Goal: Task Accomplishment & Management: Manage account settings

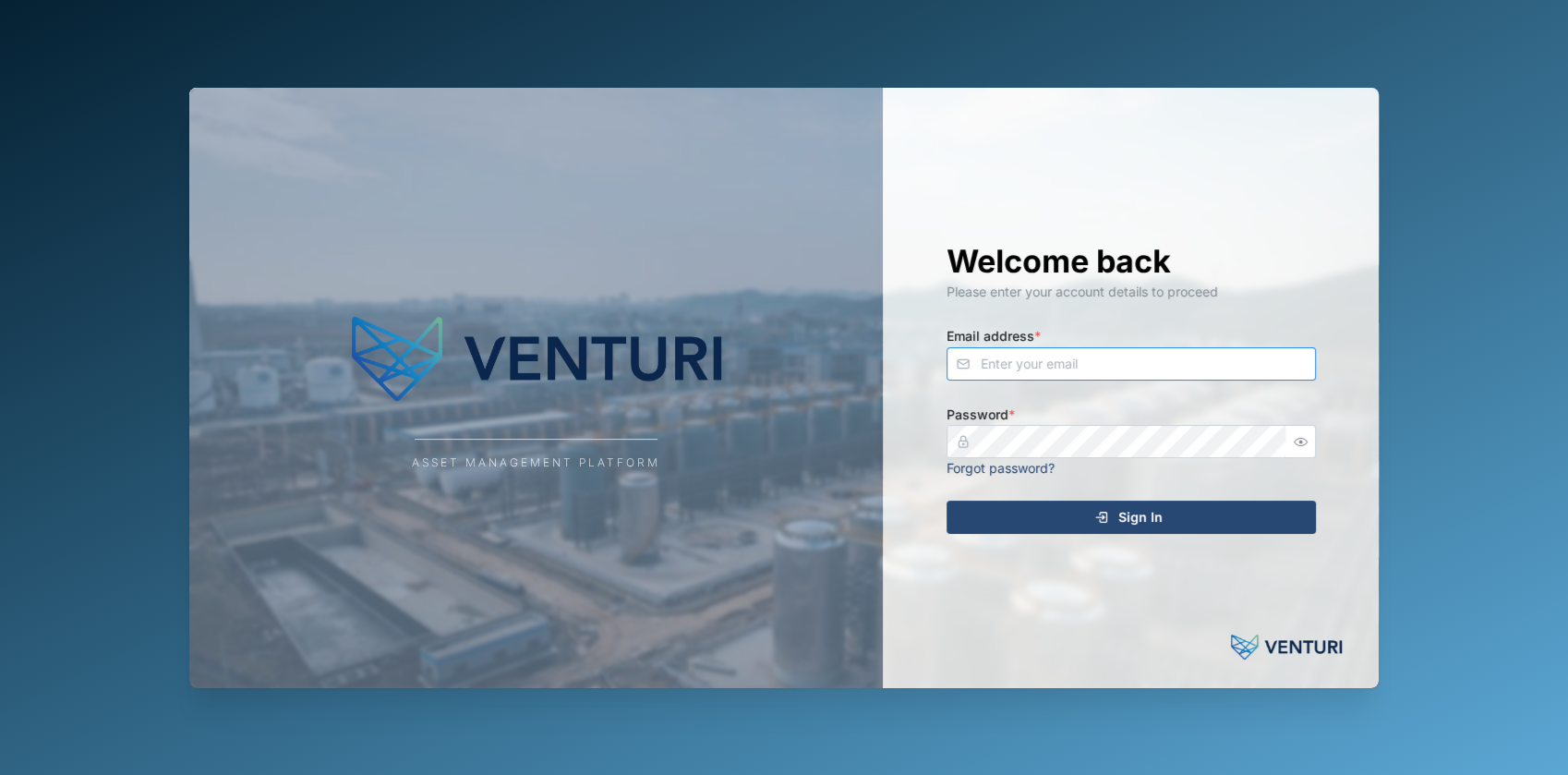
type input "[EMAIL_ADDRESS][DOMAIN_NAME]"
click at [1031, 513] on div "Sign In" at bounding box center [1128, 516] width 339 height 32
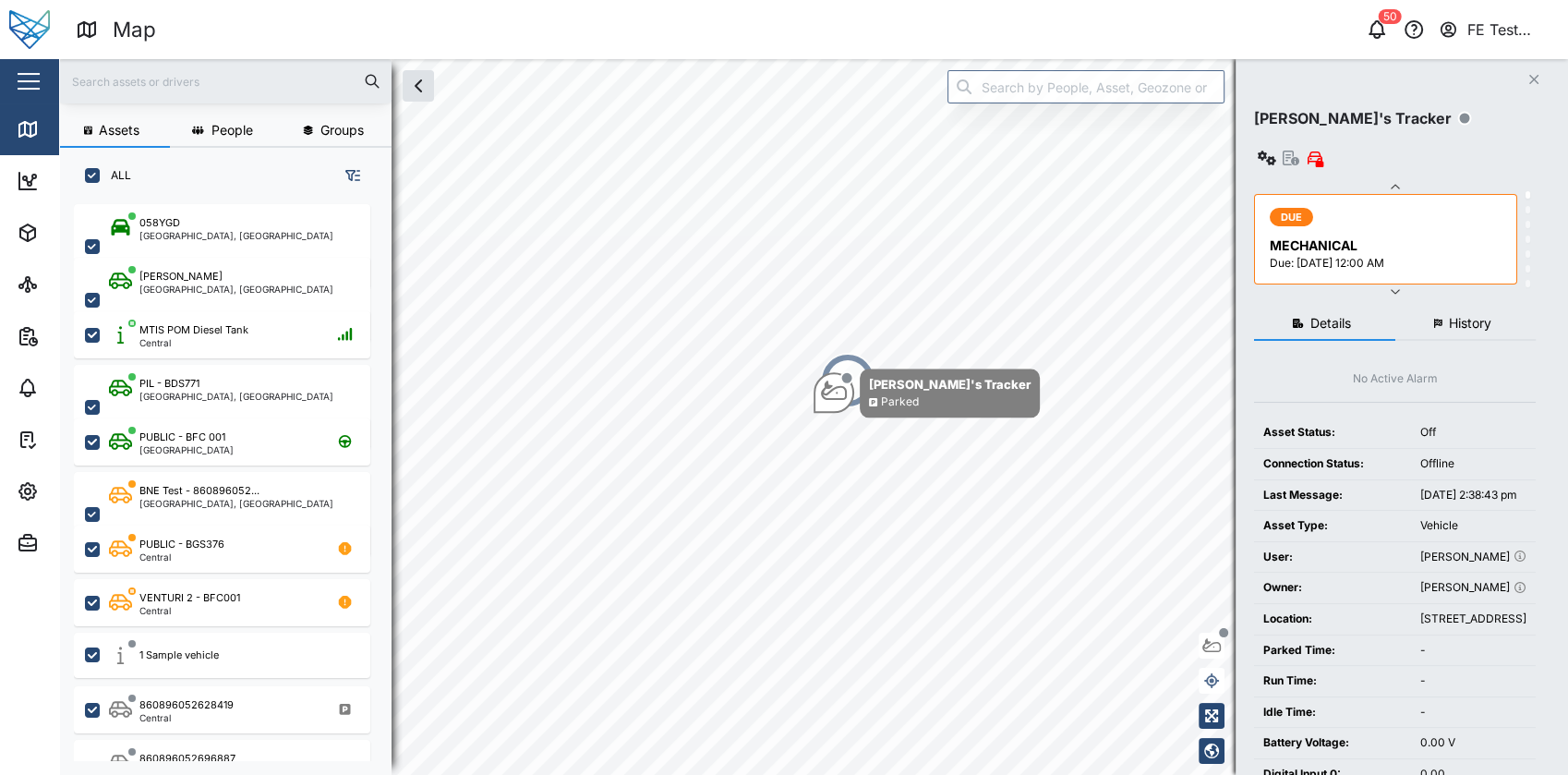
click at [26, 82] on div "button" at bounding box center [28, 82] width 22 height 2
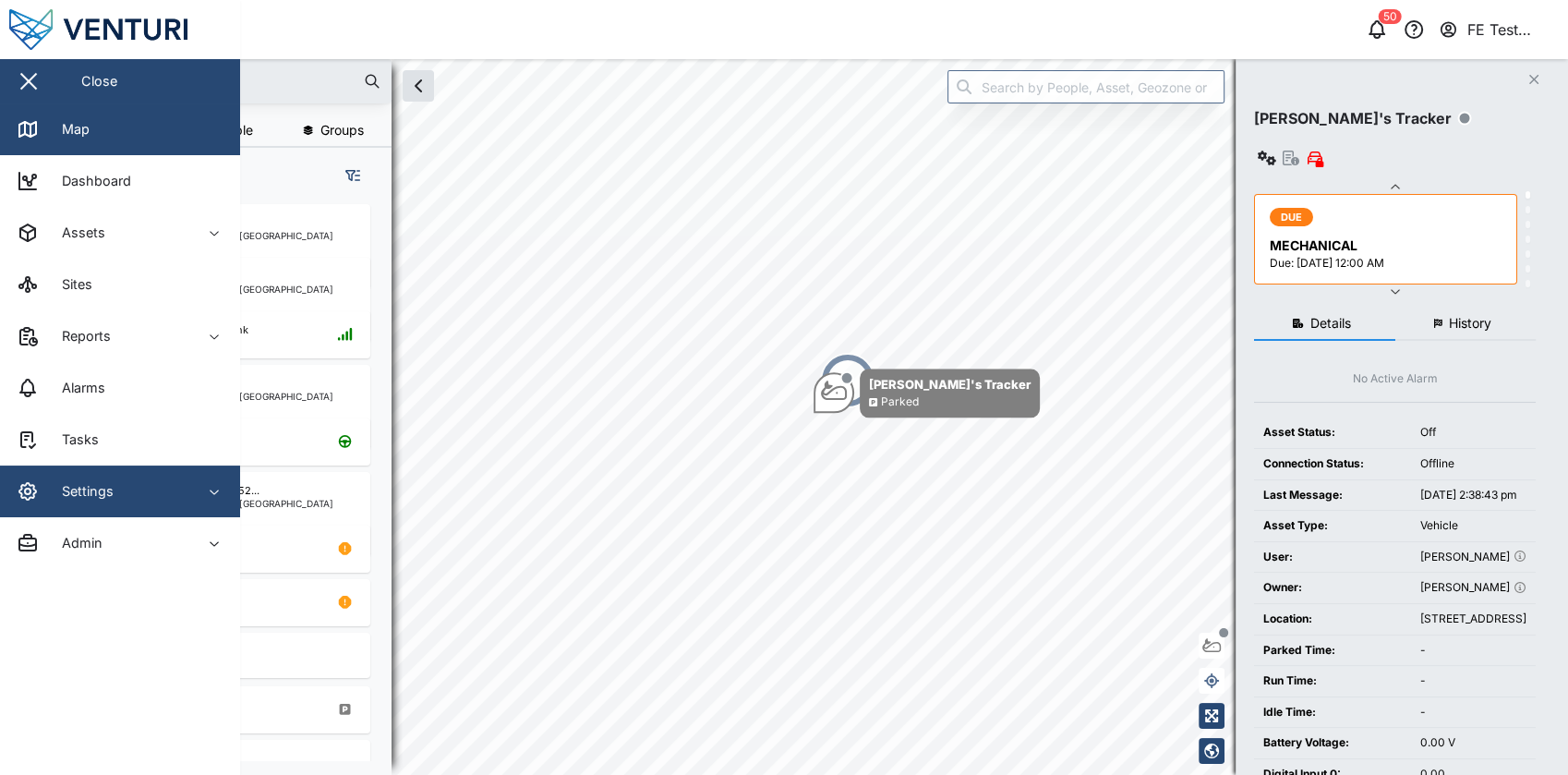
click at [59, 489] on div "Settings" at bounding box center [81, 490] width 65 height 20
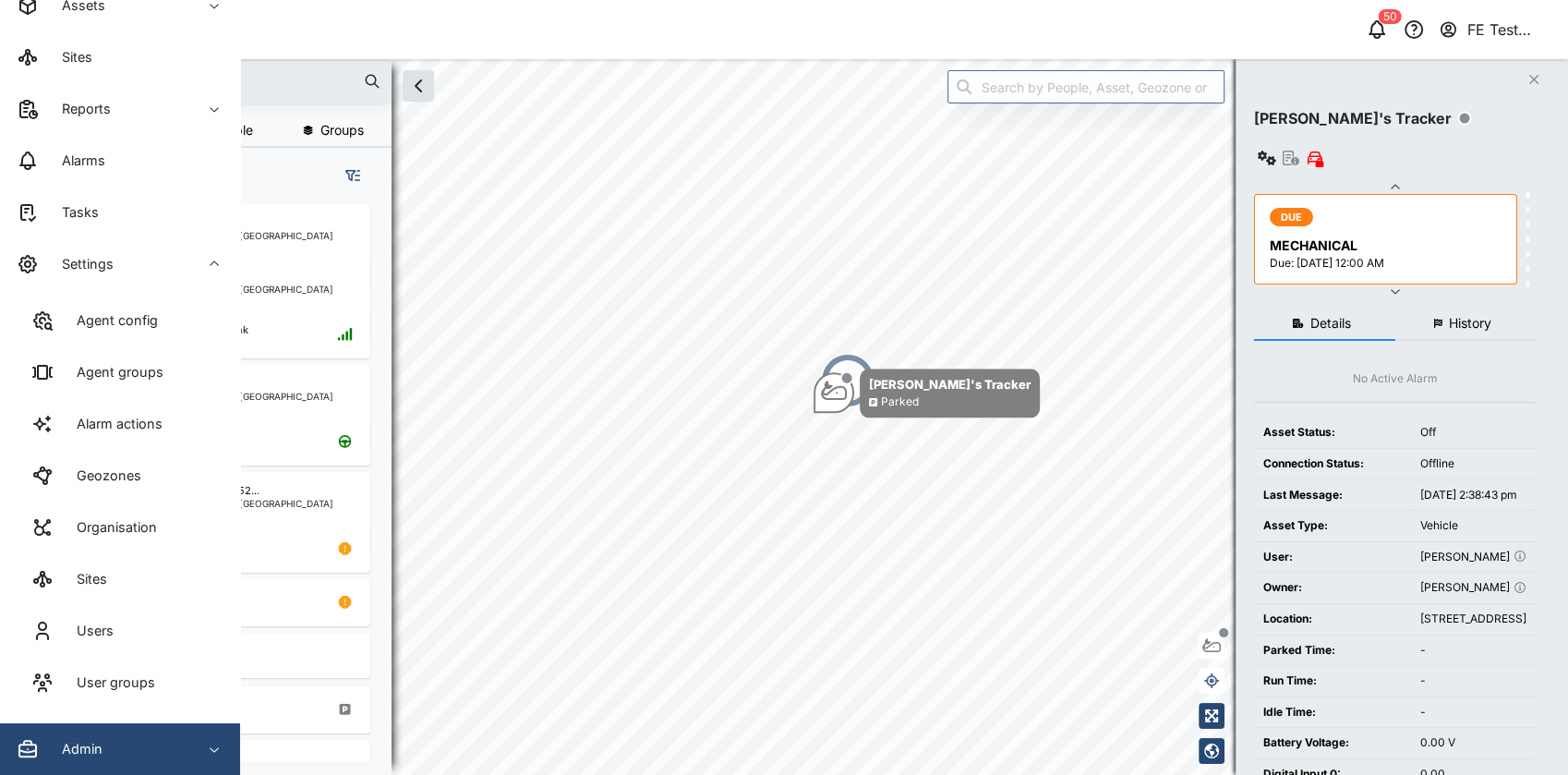
click at [105, 743] on div "Admin" at bounding box center [100, 748] width 168 height 22
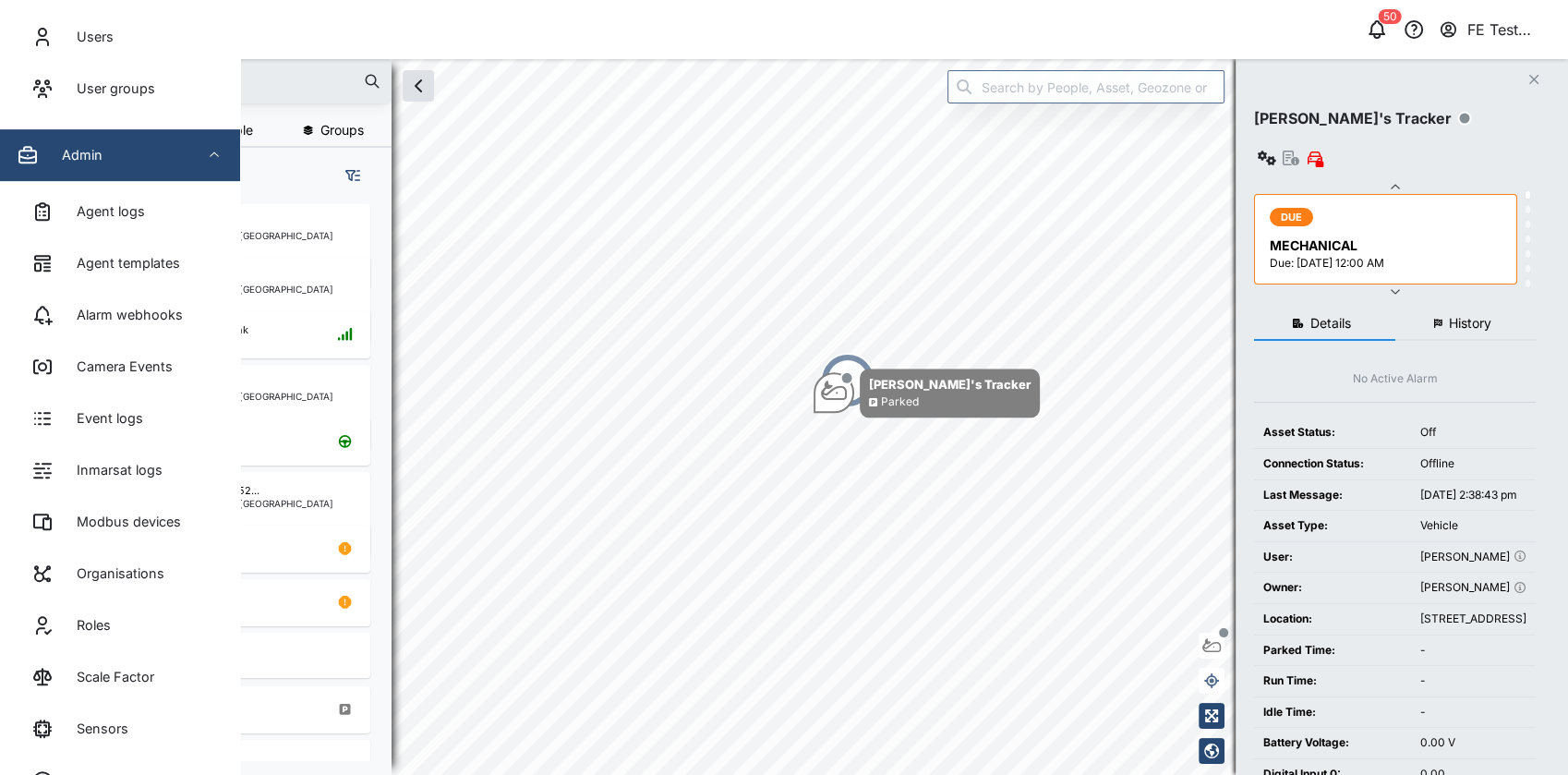
scroll to position [866, 0]
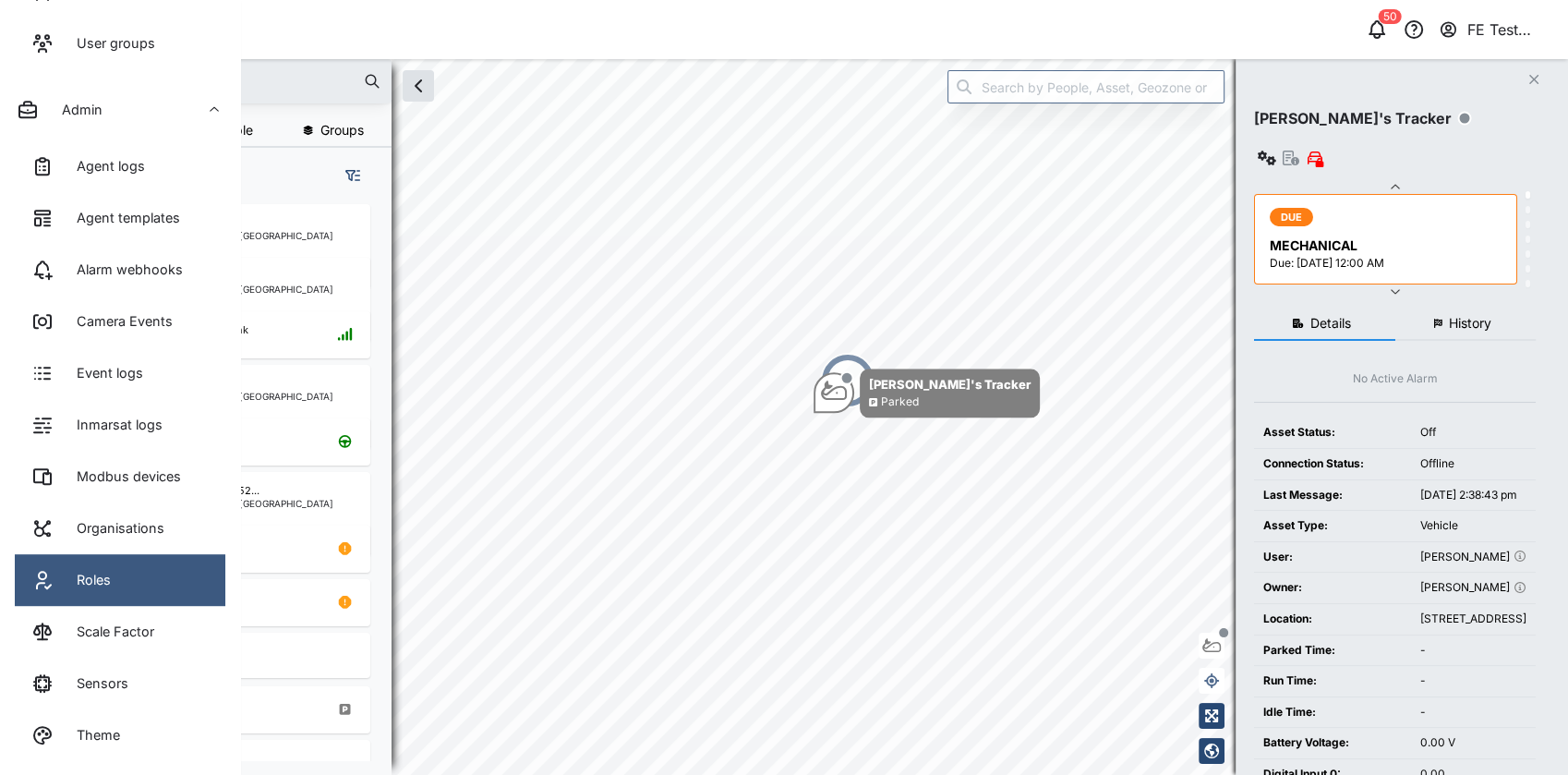
click at [158, 585] on link "Roles" at bounding box center [119, 580] width 211 height 52
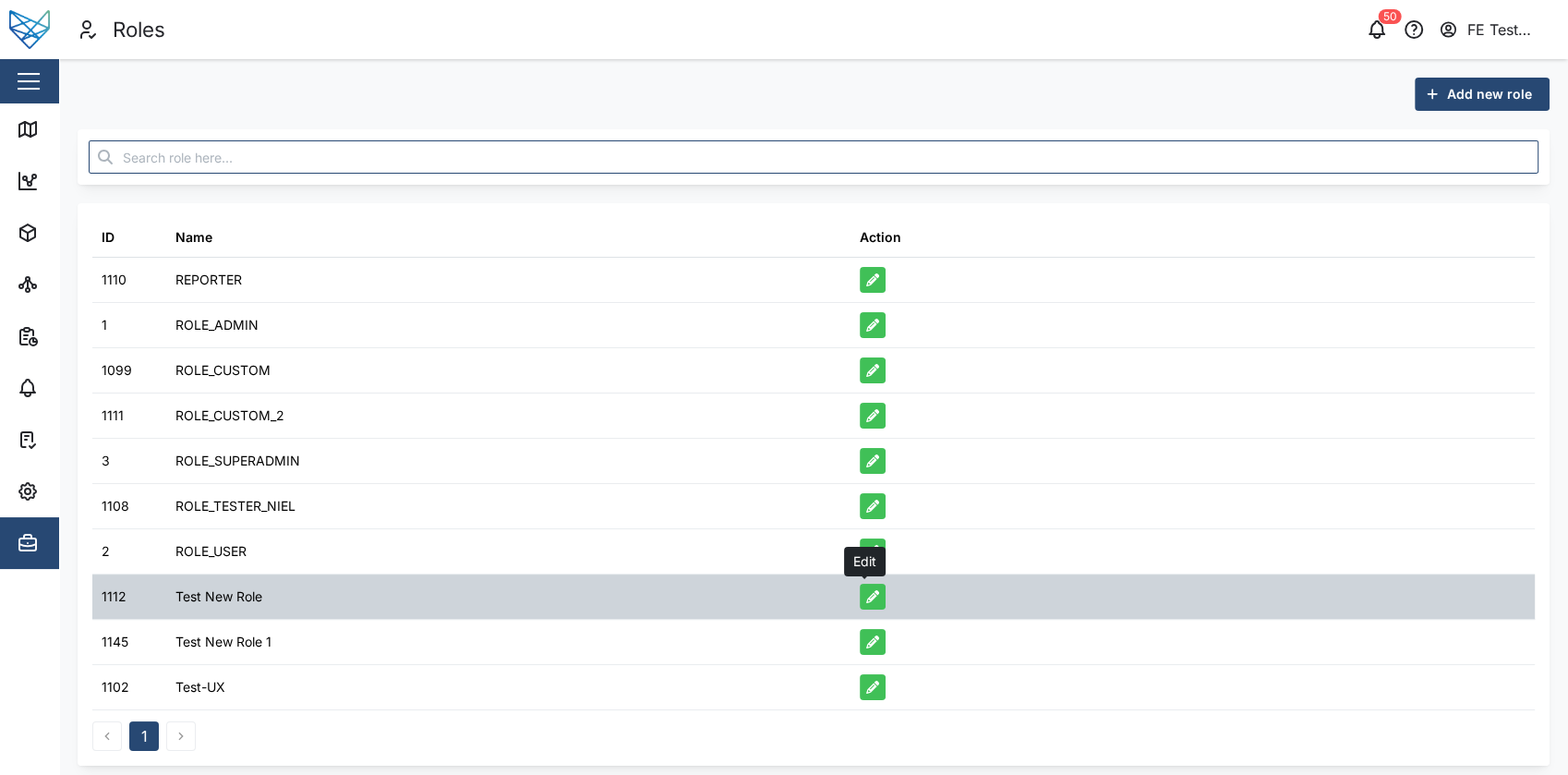
click at [872, 602] on button "button" at bounding box center [872, 596] width 26 height 26
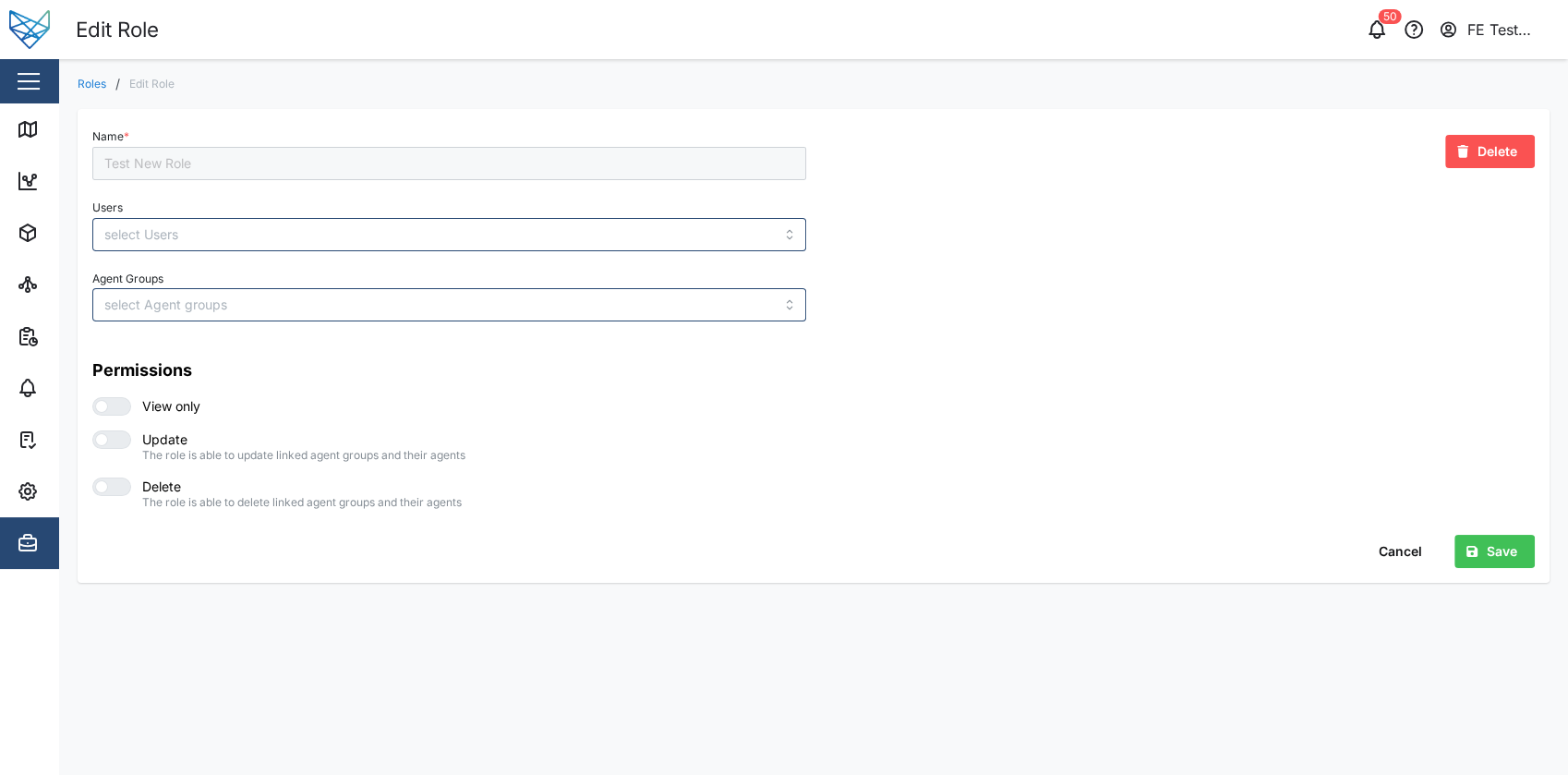
click at [1470, 152] on div "Delete" at bounding box center [1486, 151] width 60 height 32
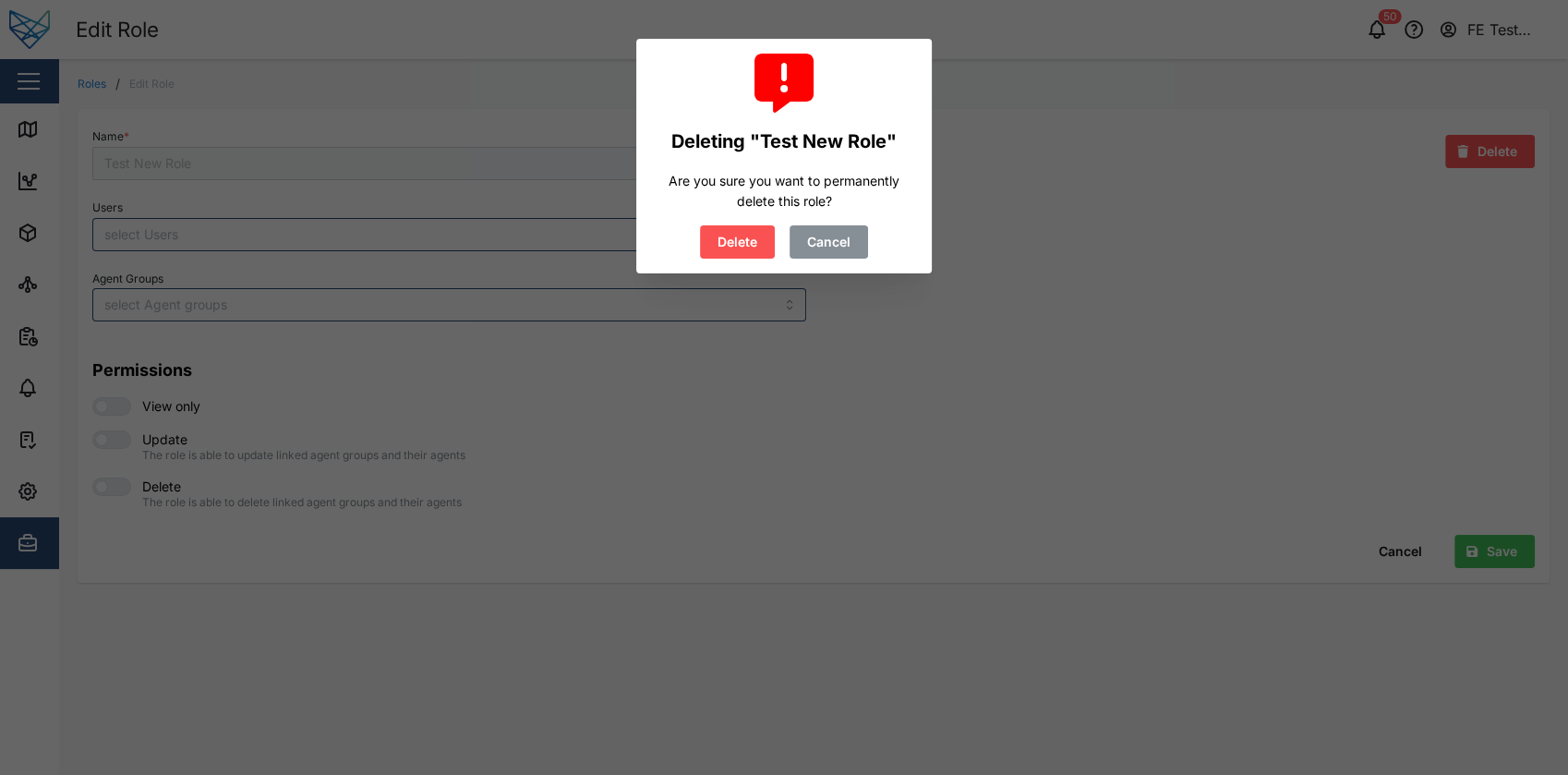
click at [700, 225] on button "Delete" at bounding box center [737, 241] width 75 height 34
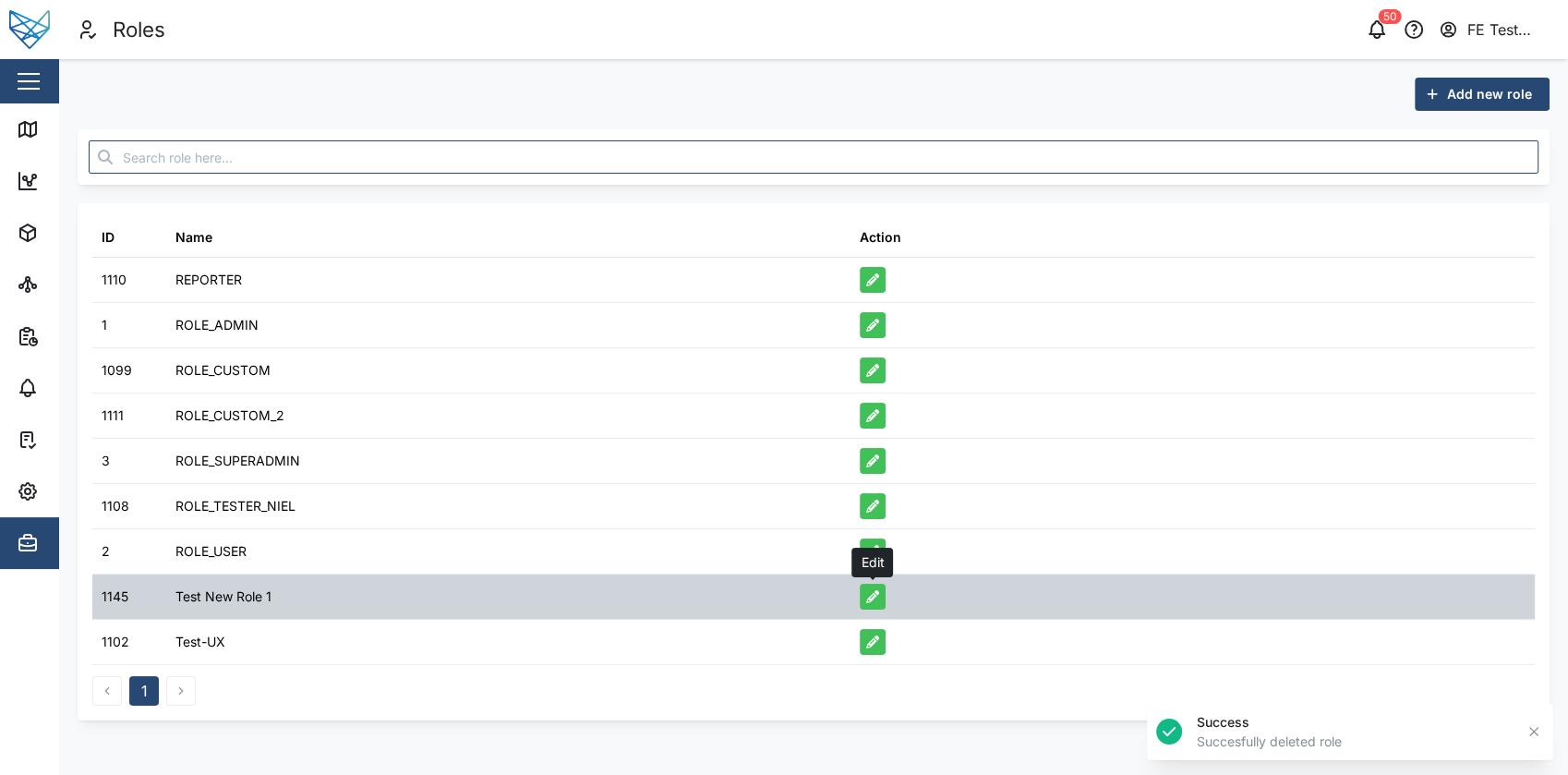
click at [874, 588] on button "button" at bounding box center [872, 596] width 26 height 26
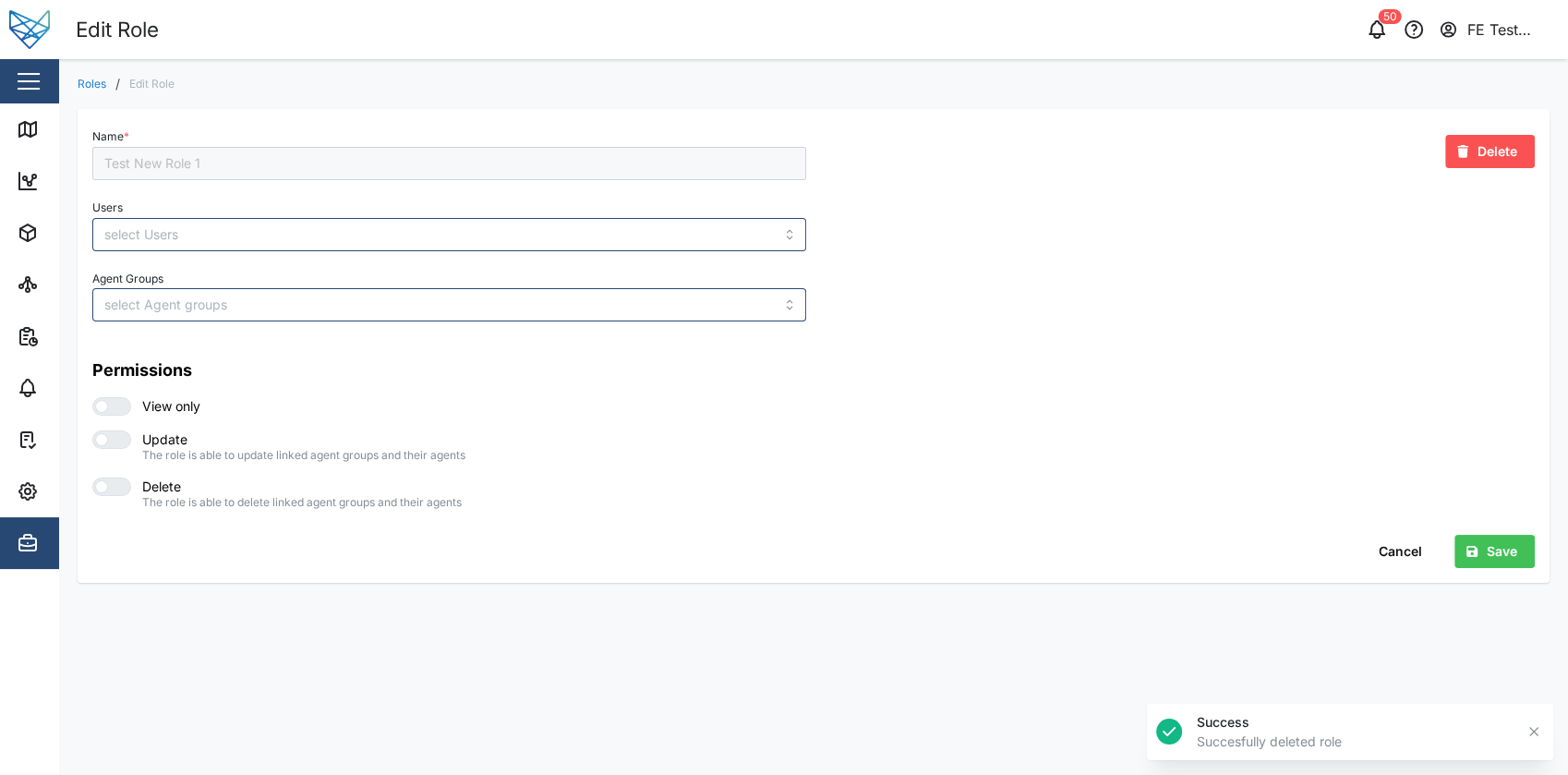
click at [1502, 157] on span "Delete" at bounding box center [1497, 151] width 39 height 32
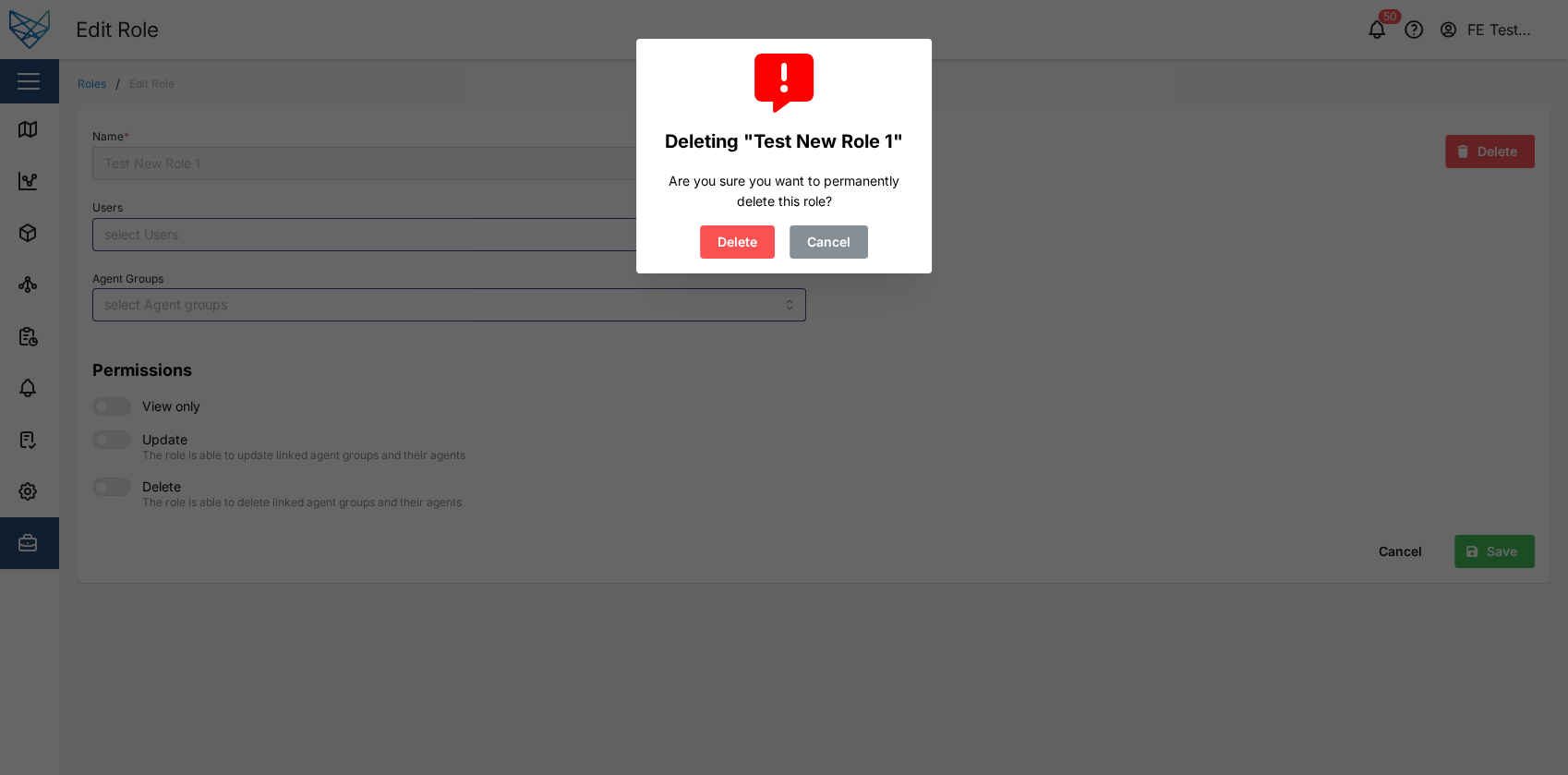
click at [700, 225] on button "Delete" at bounding box center [737, 241] width 75 height 34
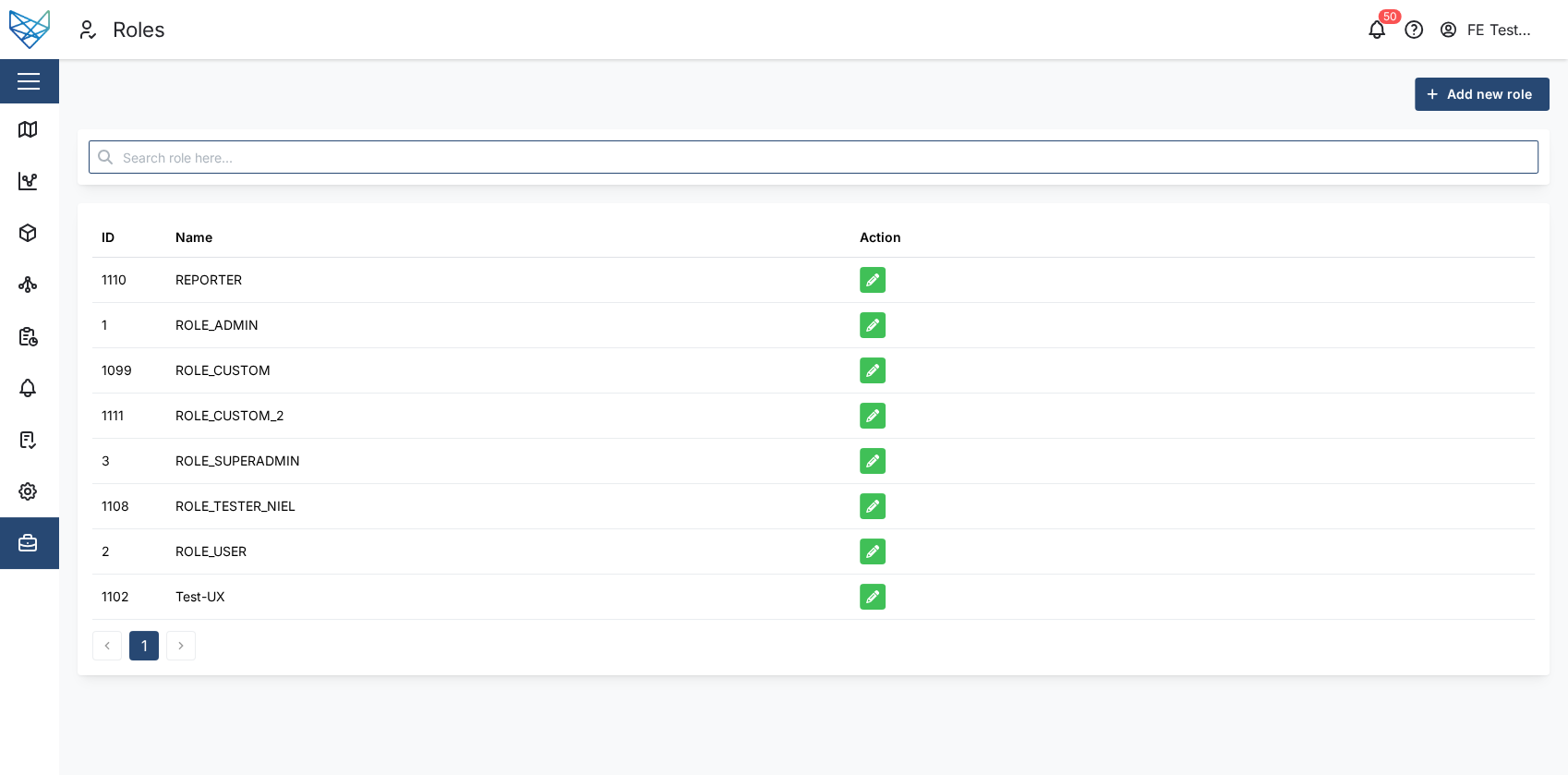
click at [37, 84] on button "button" at bounding box center [28, 81] width 32 height 32
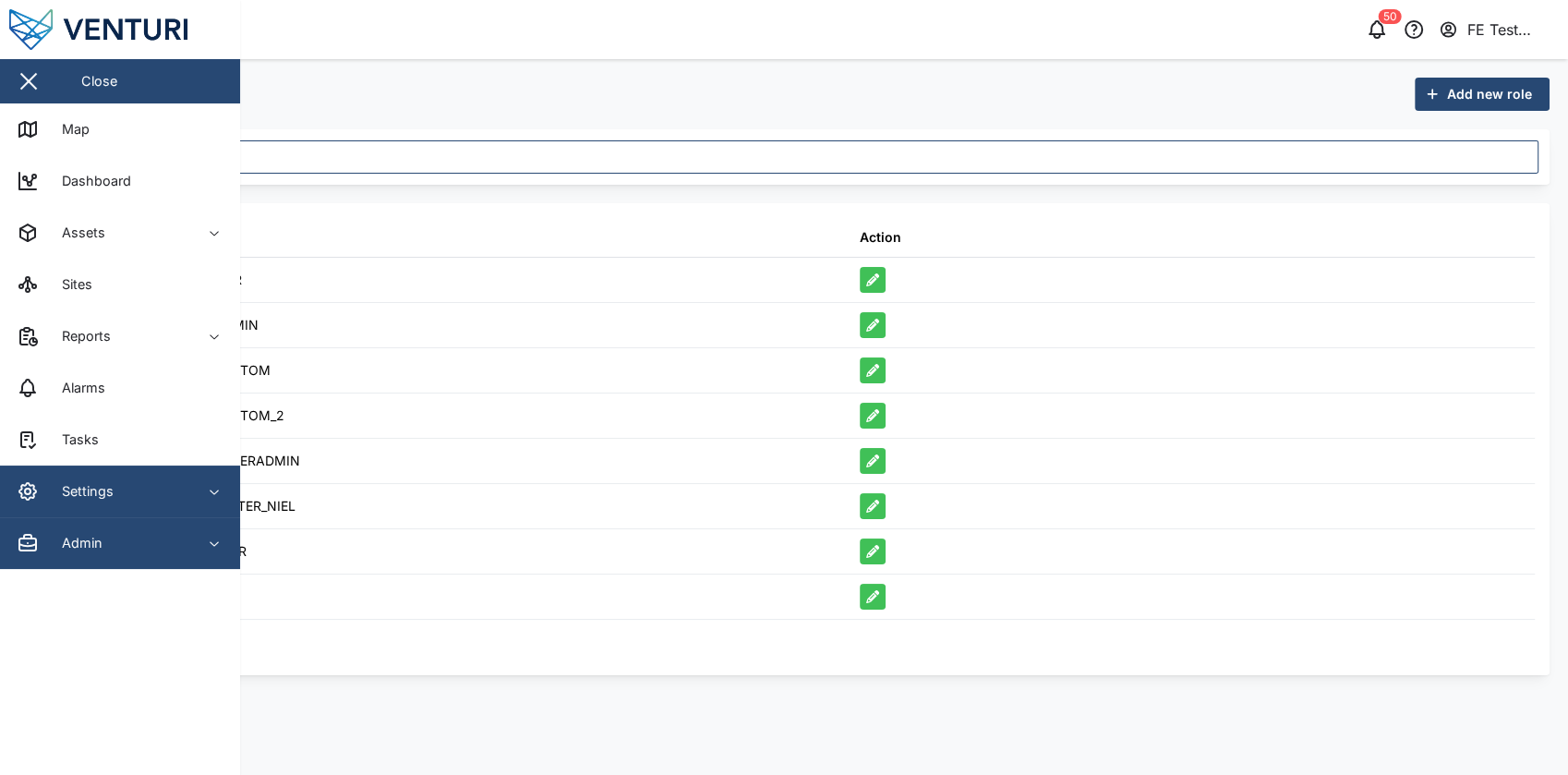
click at [125, 510] on span "Settings" at bounding box center [100, 491] width 168 height 52
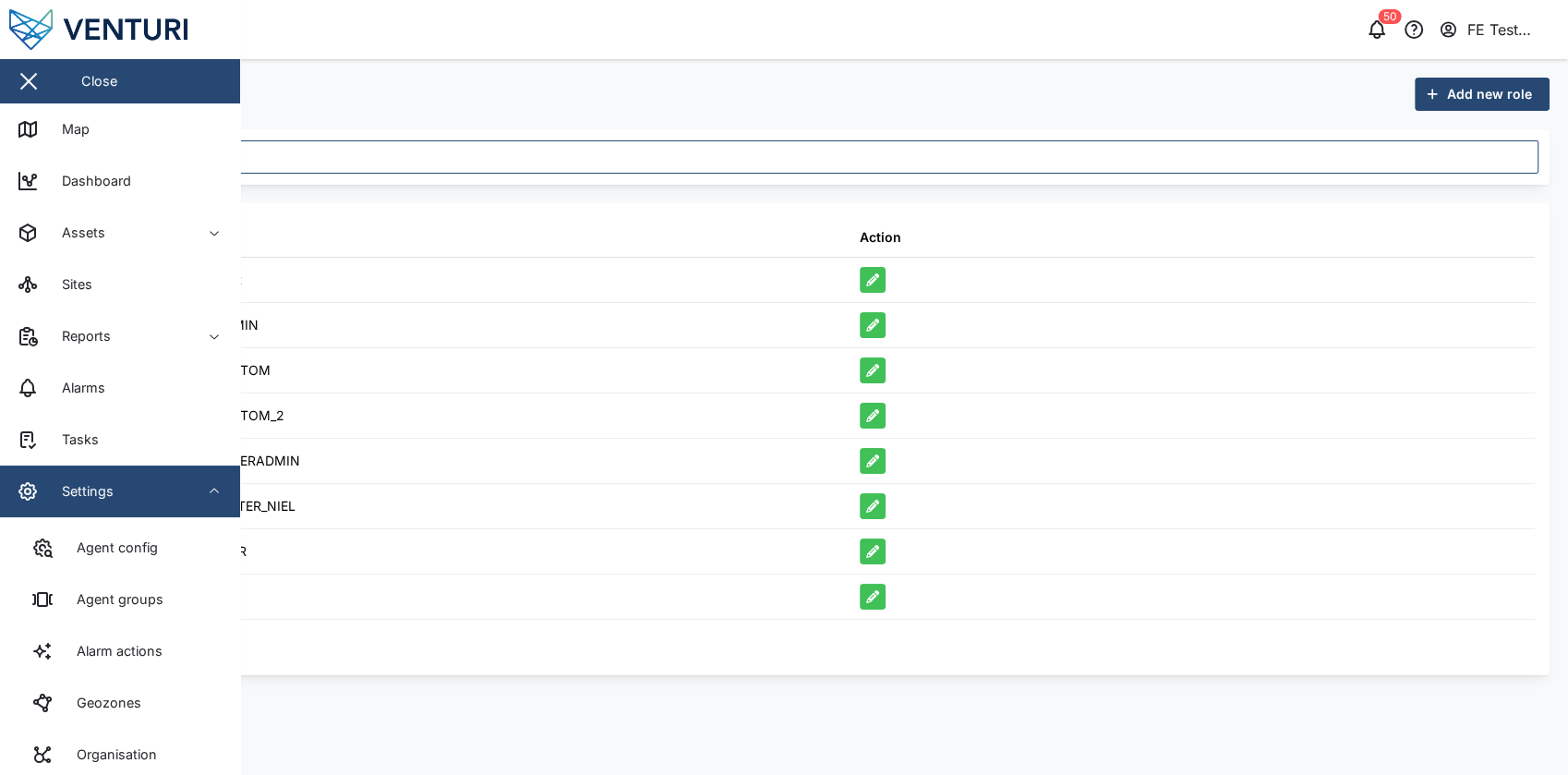
scroll to position [227, 0]
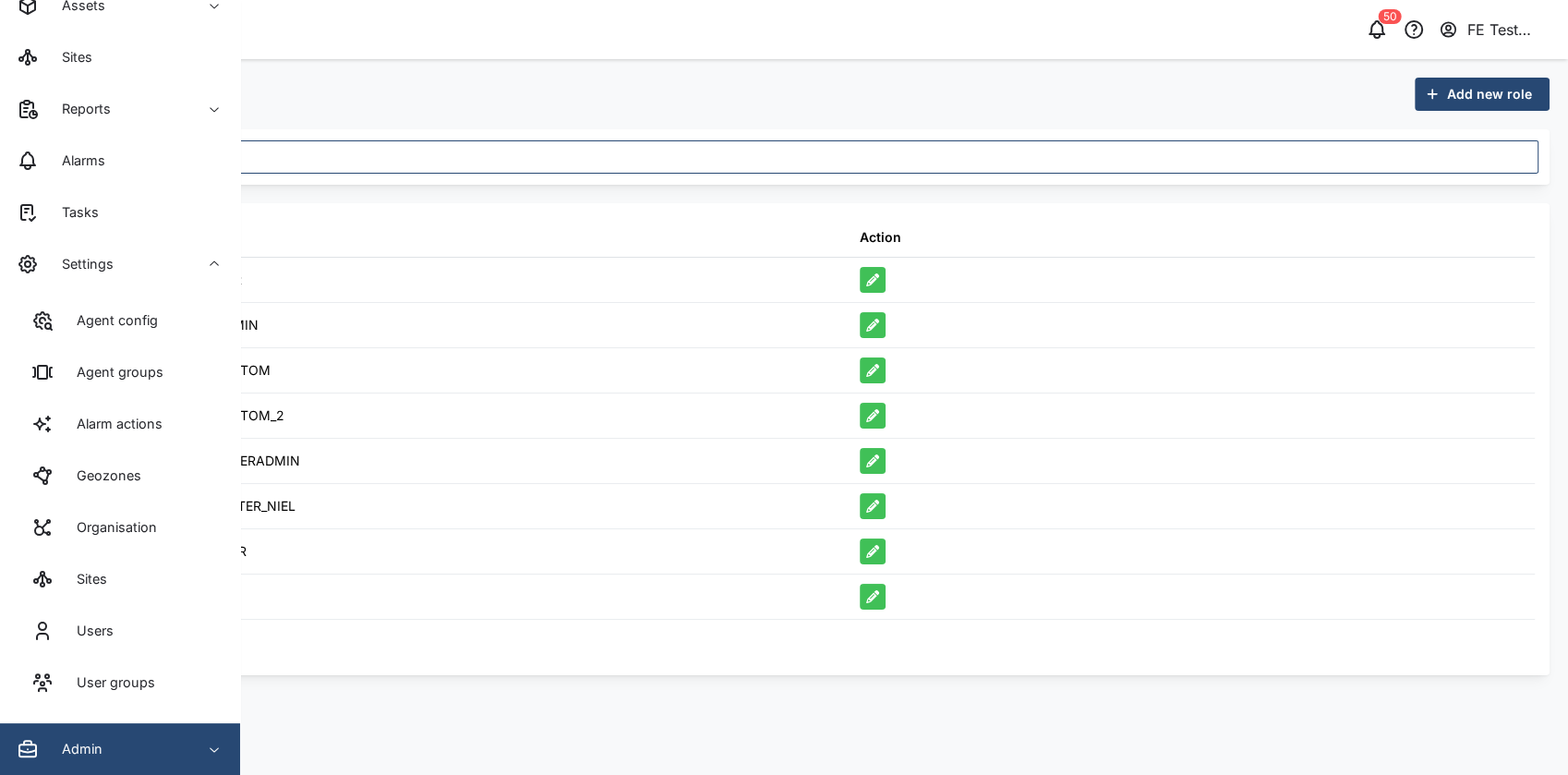
click at [134, 734] on span "Admin" at bounding box center [100, 749] width 168 height 52
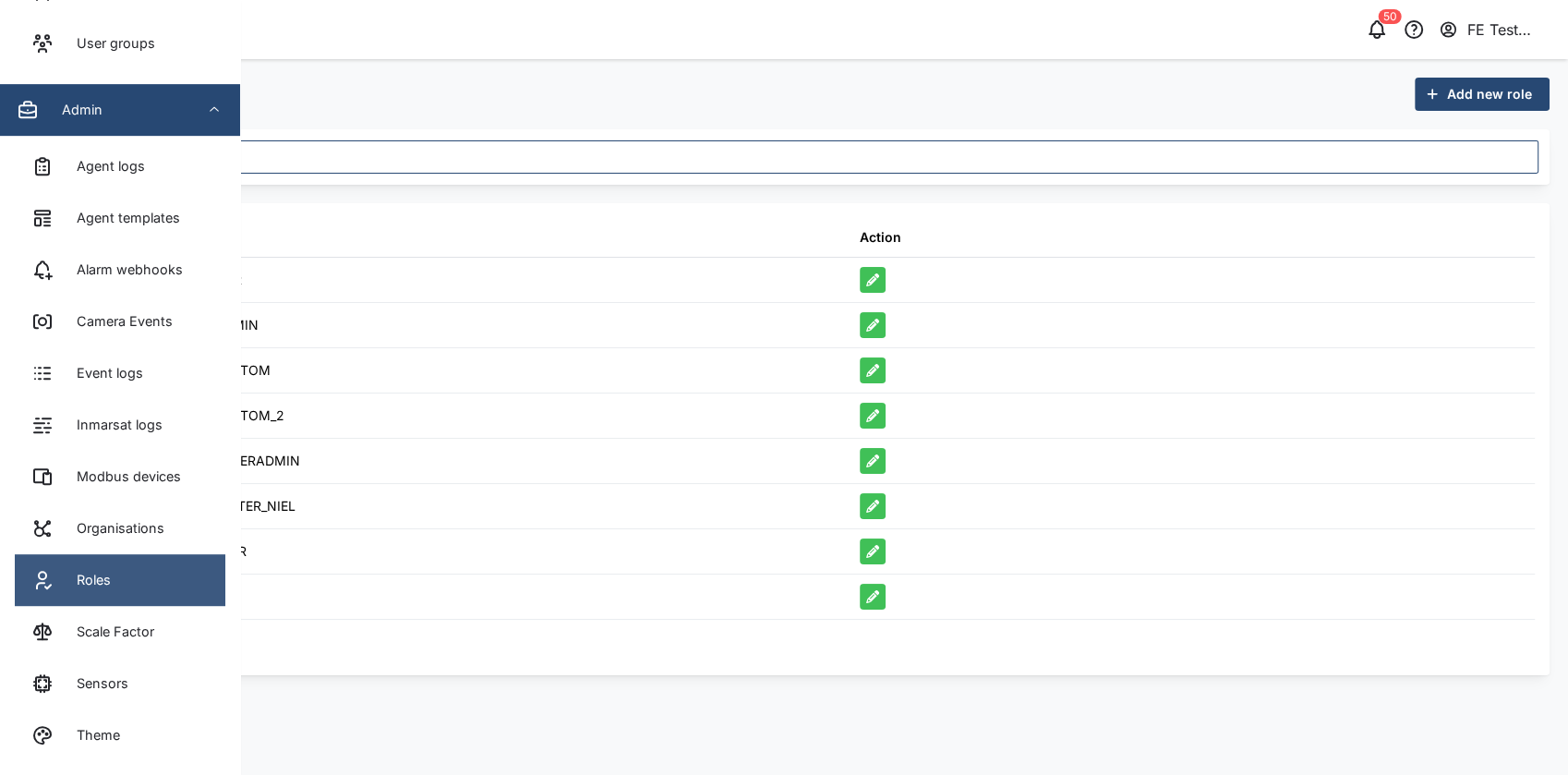
click at [162, 576] on link "Roles" at bounding box center [119, 580] width 211 height 52
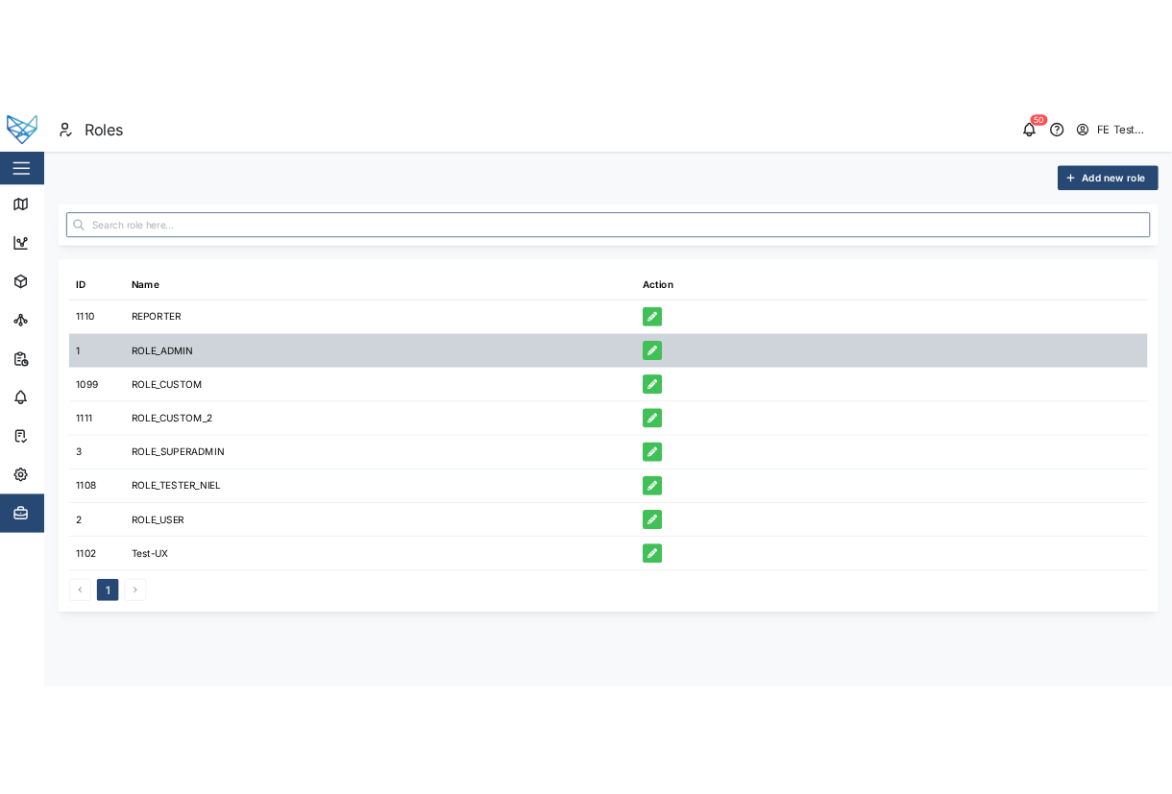
scroll to position [0, 0]
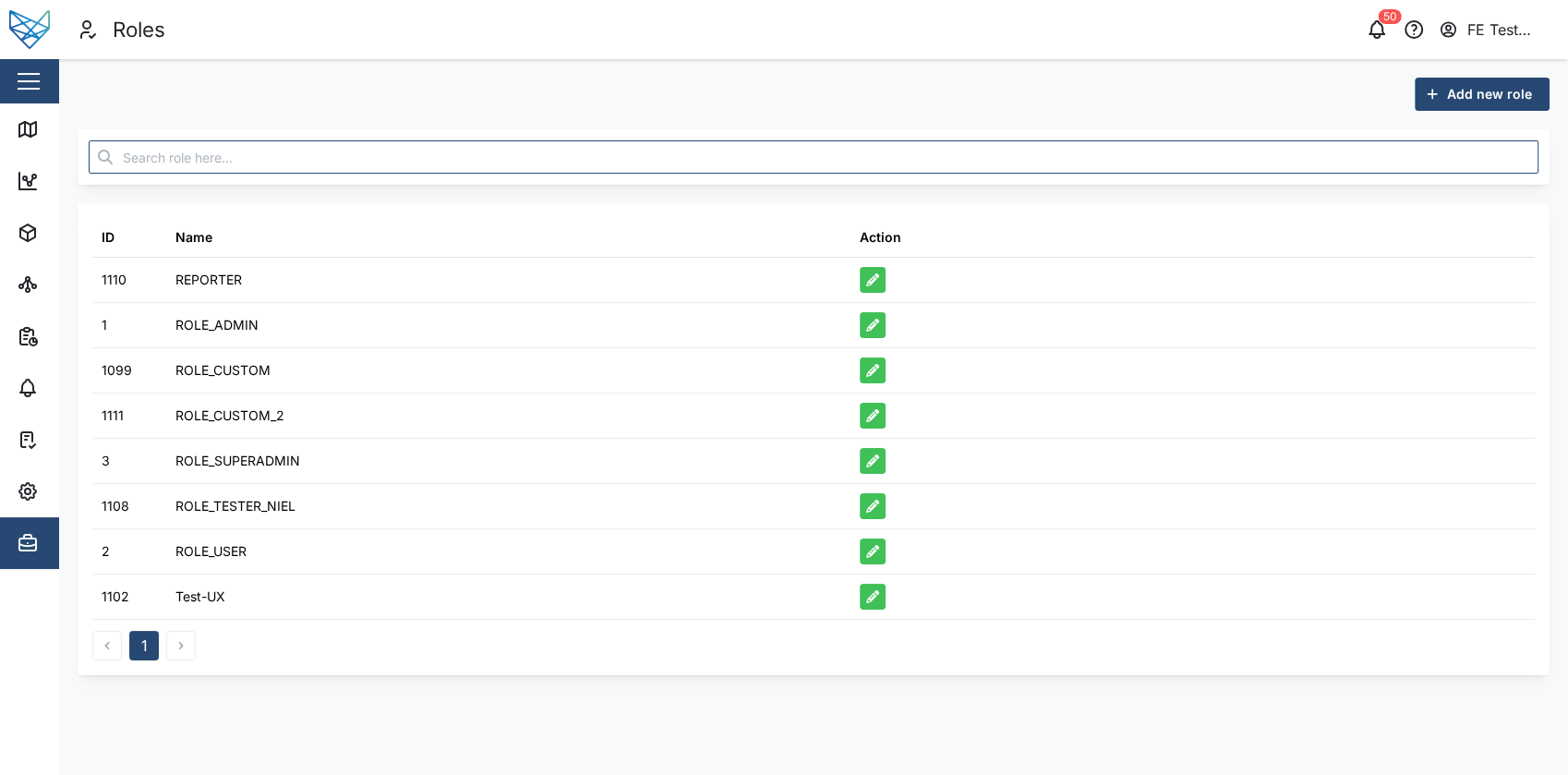
click at [1452, 87] on span "Add new role" at bounding box center [1489, 94] width 85 height 32
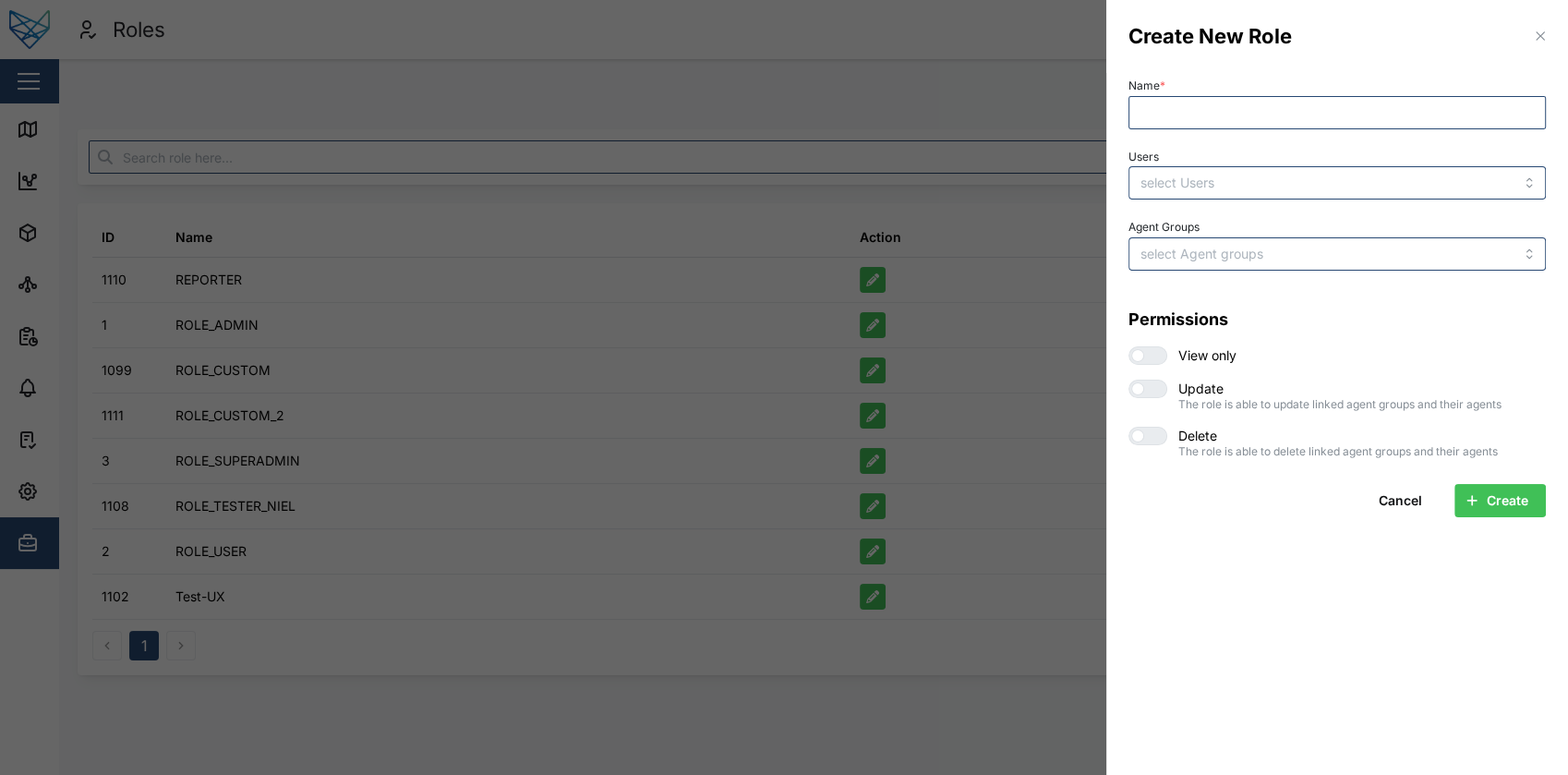
click at [989, 429] on div at bounding box center [784, 388] width 1568 height 775
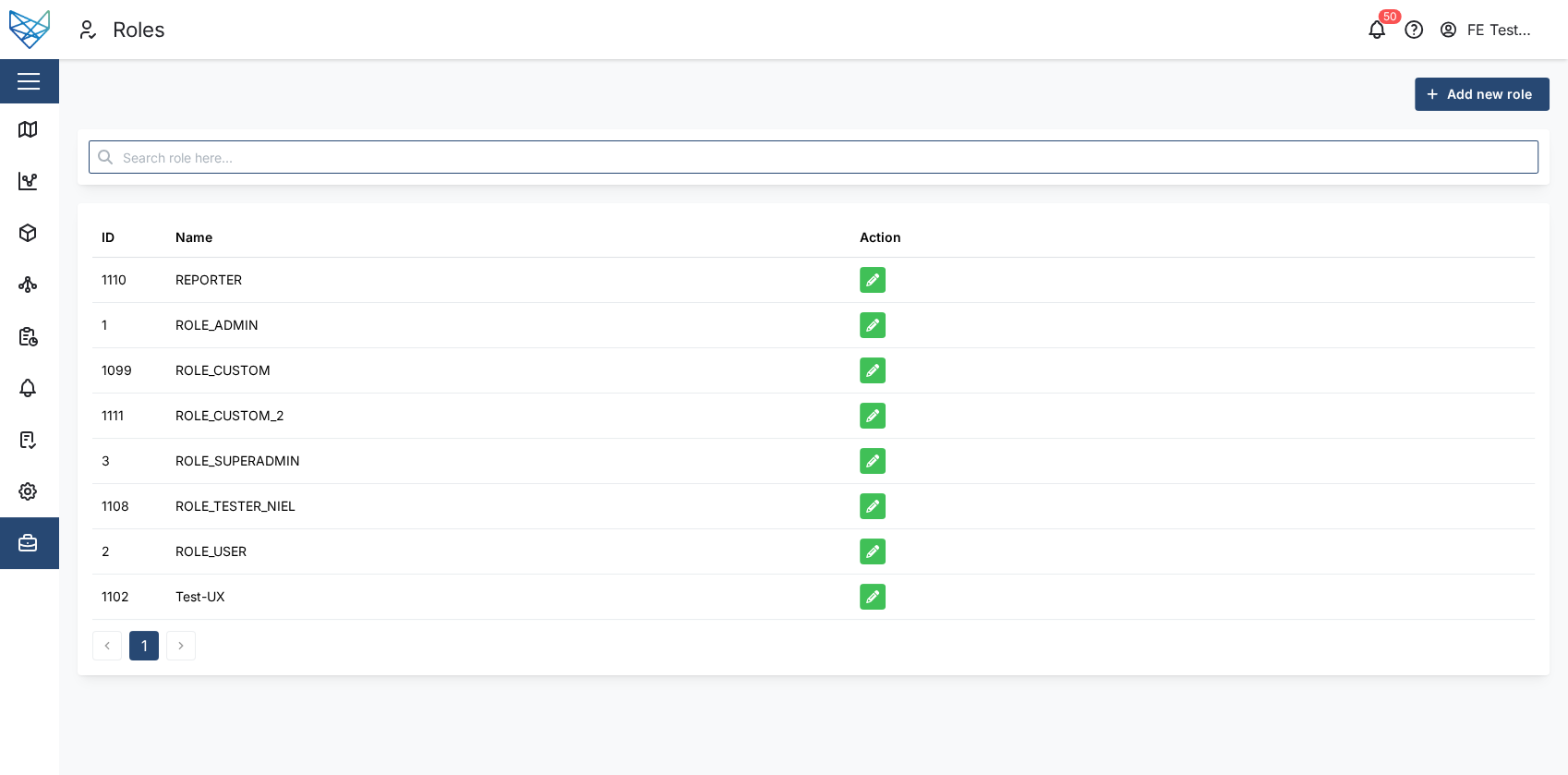
click at [26, 100] on div "Close" at bounding box center [120, 81] width 240 height 44
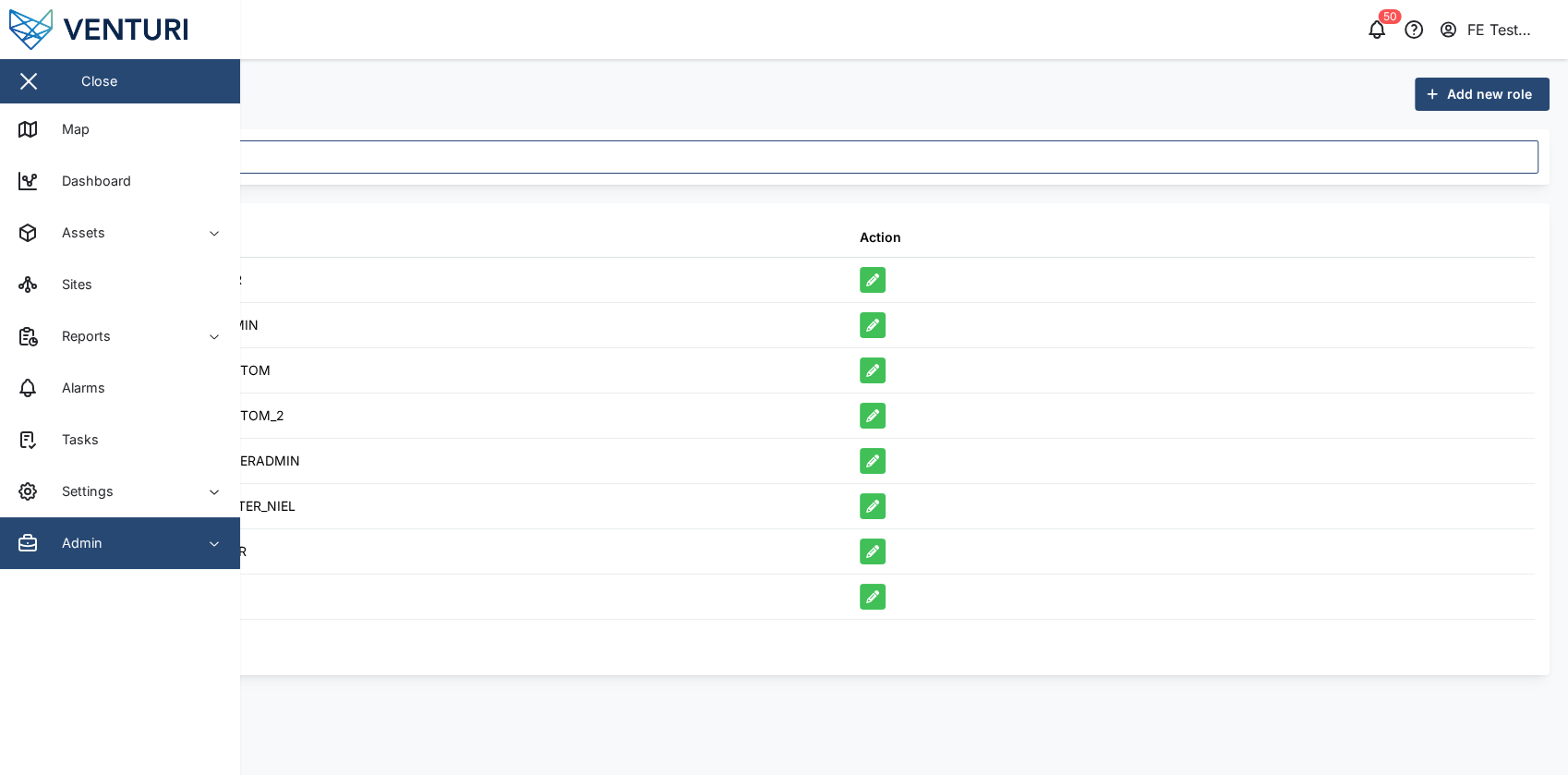
click at [385, 71] on div "Add new role ID Name Action 1110 REPORTER 1 ROLE_ADMIN 1099 ROLE_CUSTOM 1111 RO…" at bounding box center [812, 376] width 1508 height 635
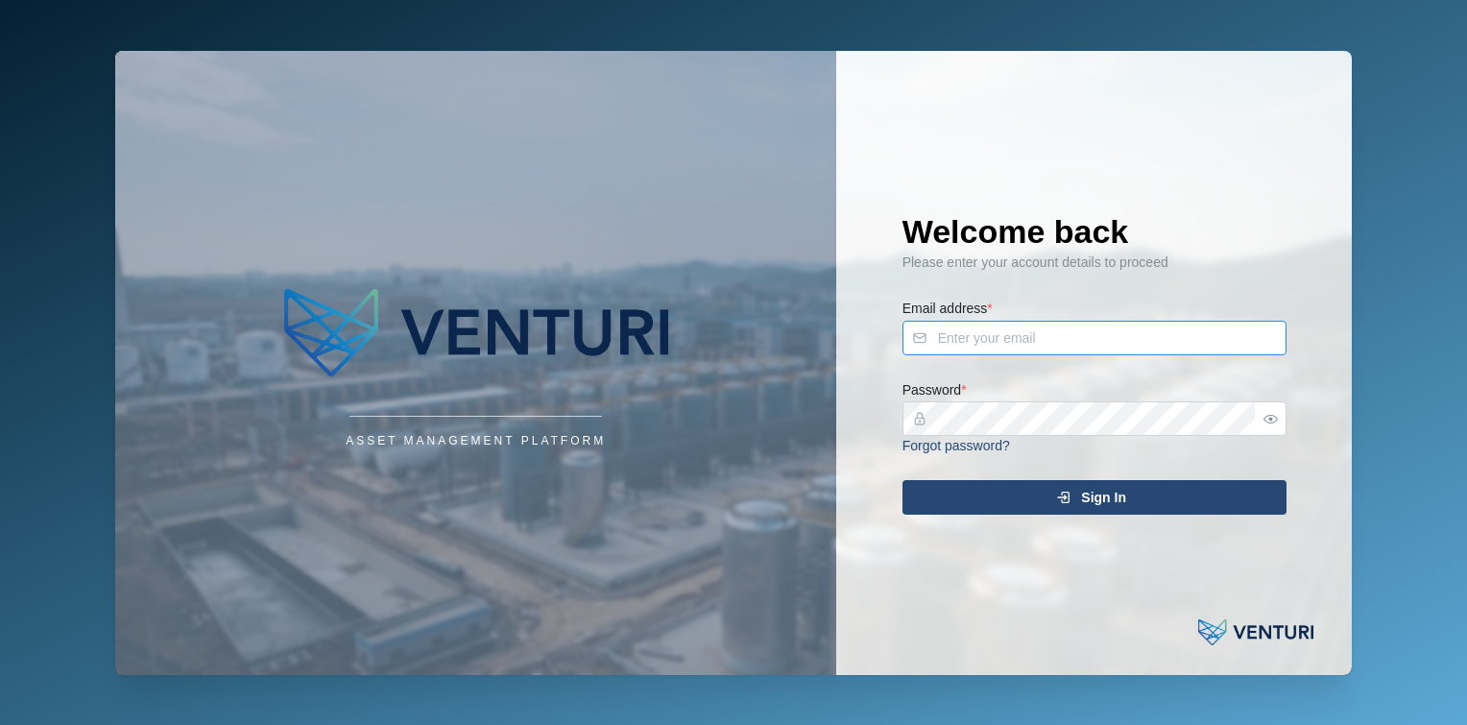
type input "[EMAIL_ADDRESS][DOMAIN_NAME]"
click at [1036, 499] on div "Sign In" at bounding box center [1091, 497] width 353 height 33
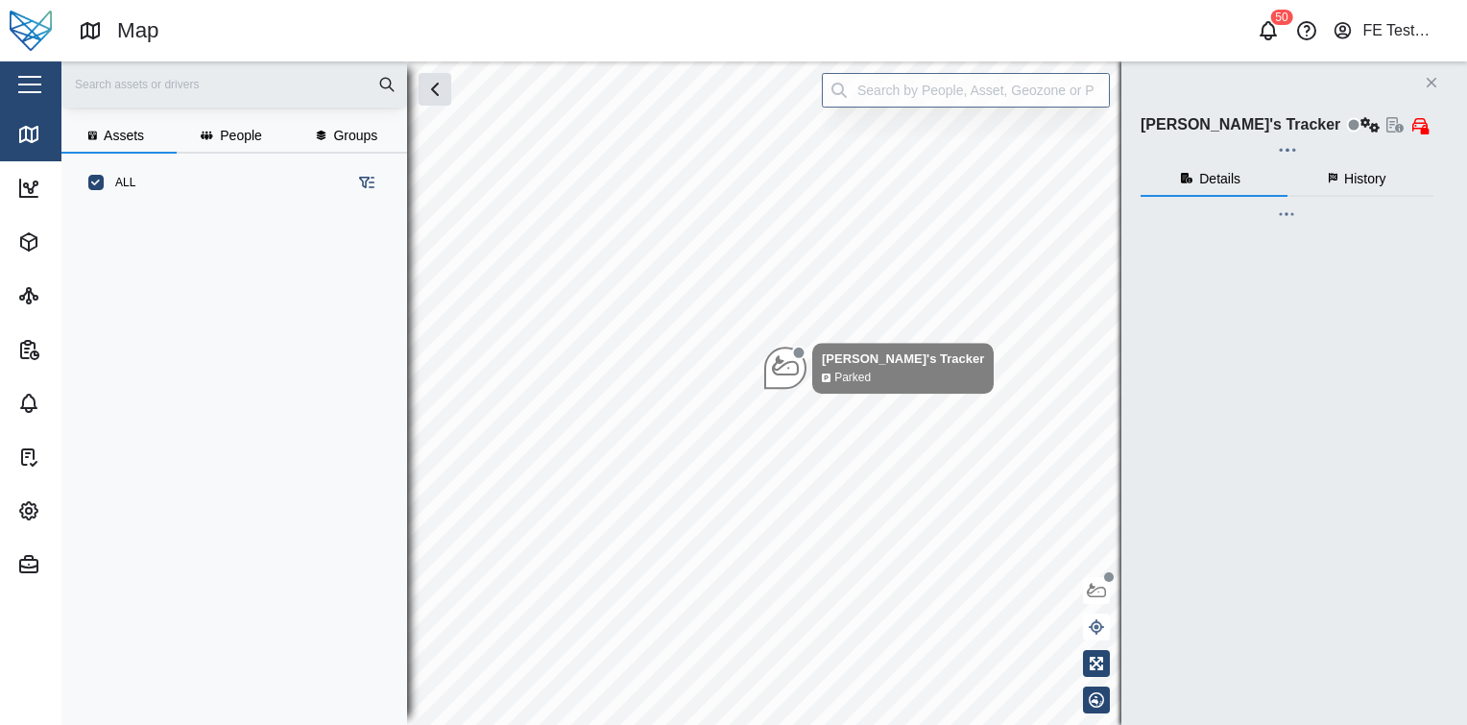
click at [20, 84] on div "button" at bounding box center [29, 85] width 23 height 2
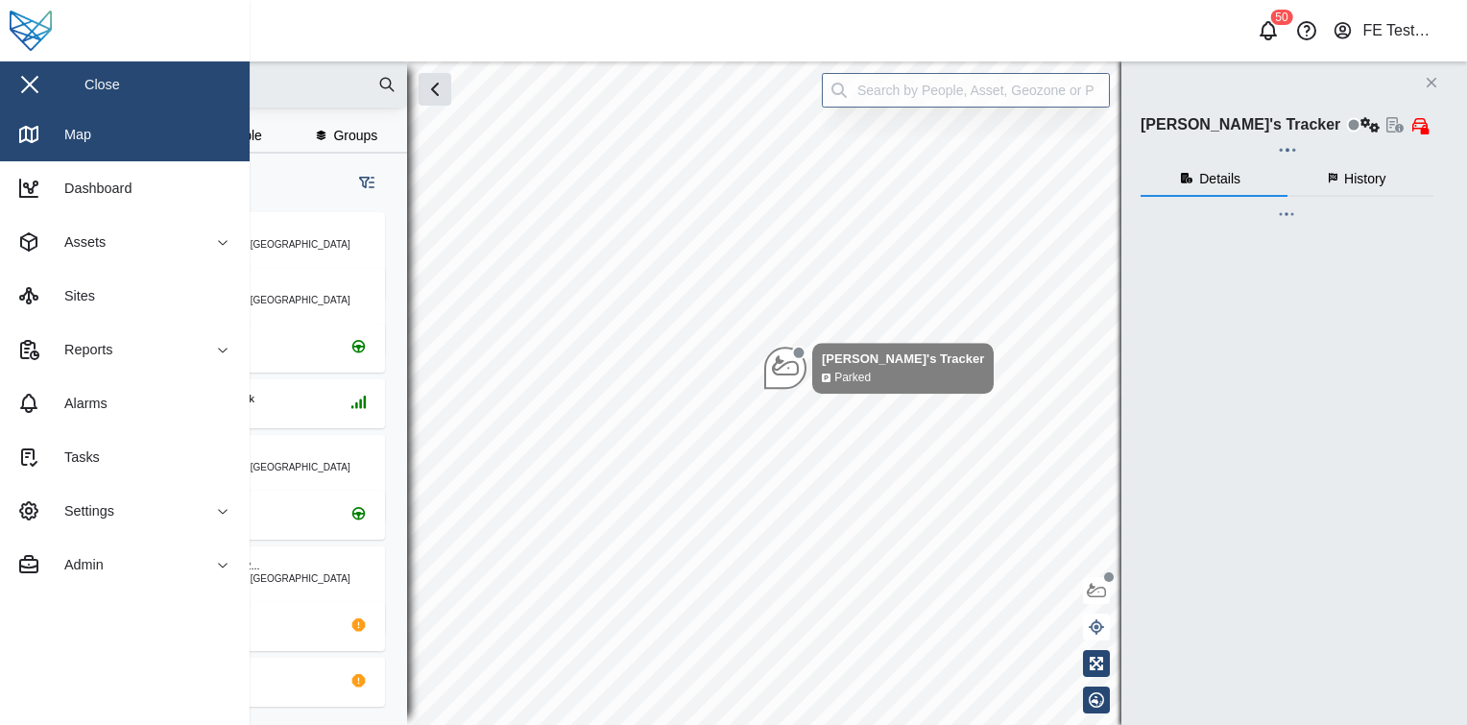
scroll to position [489, 300]
checkbox input "true"
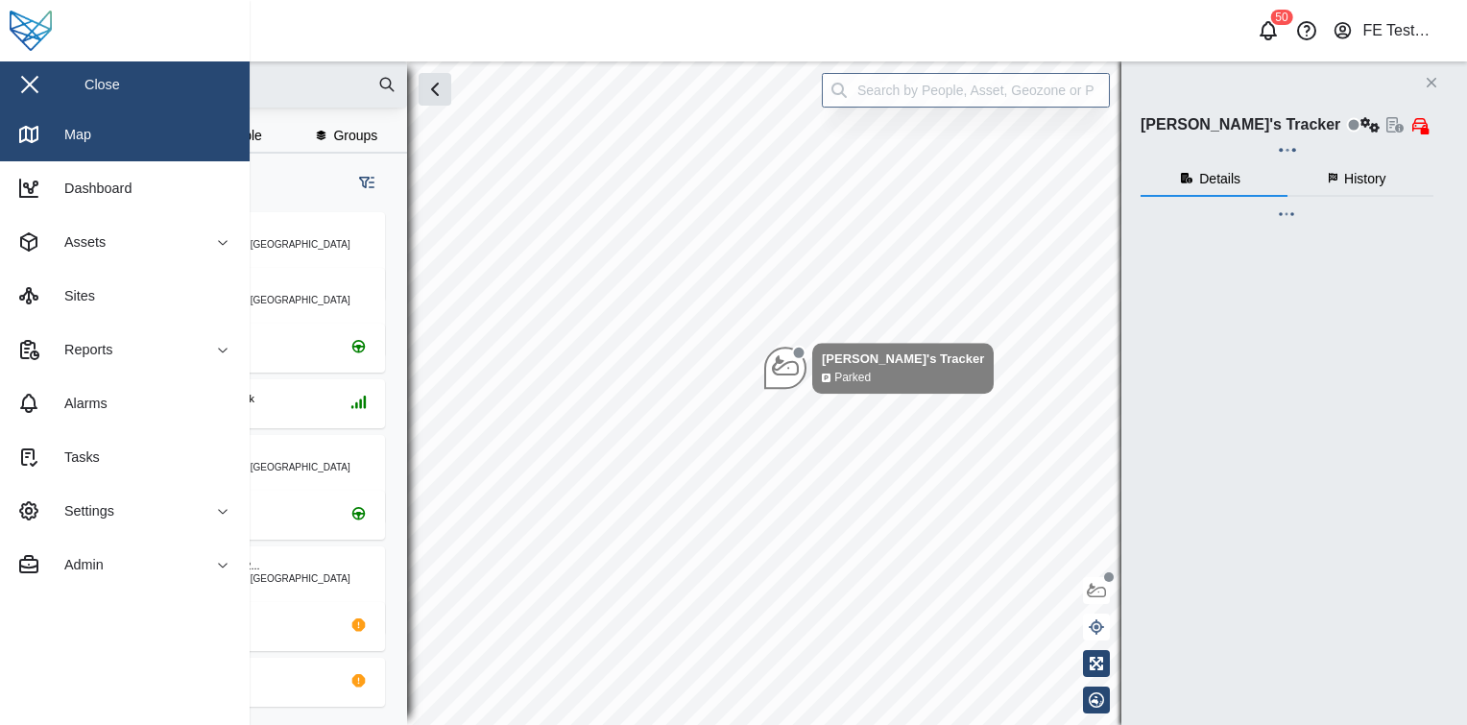
checkbox input "true"
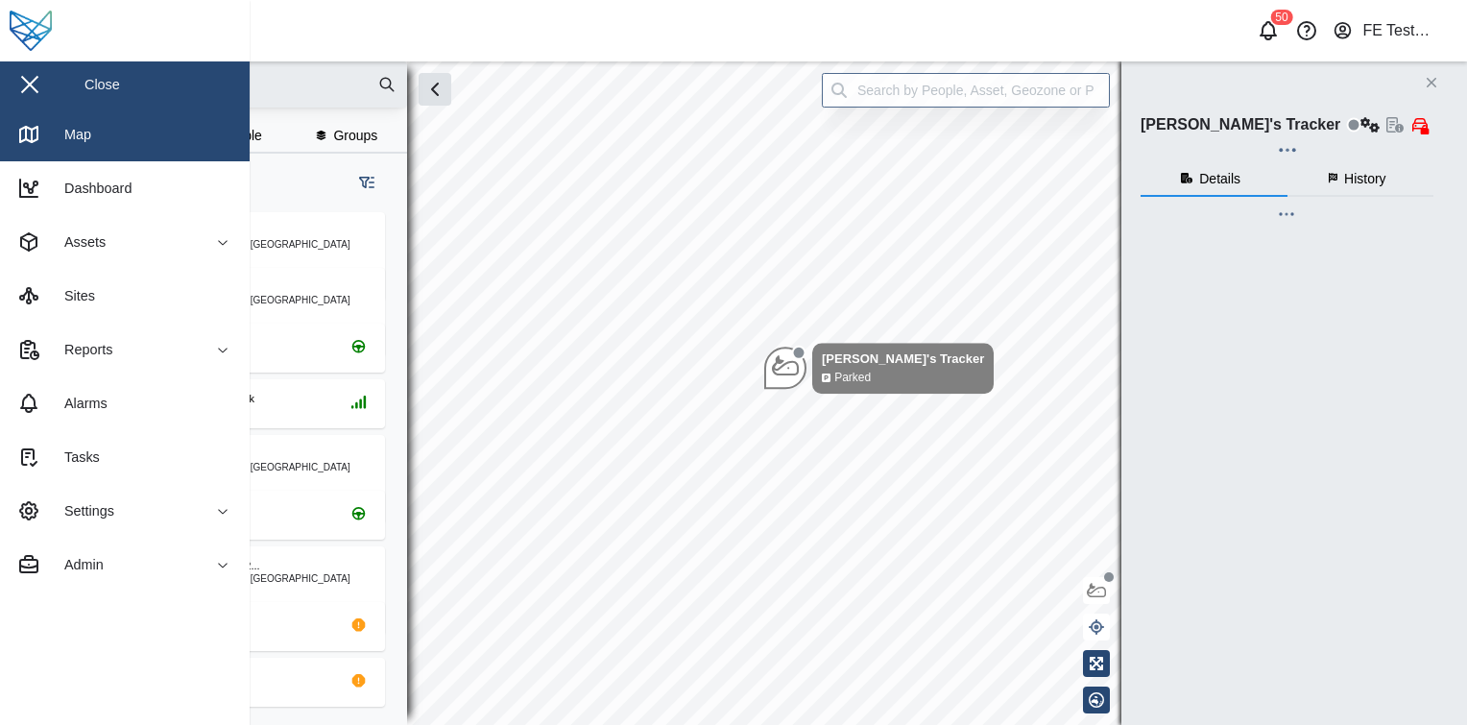
checkbox input "true"
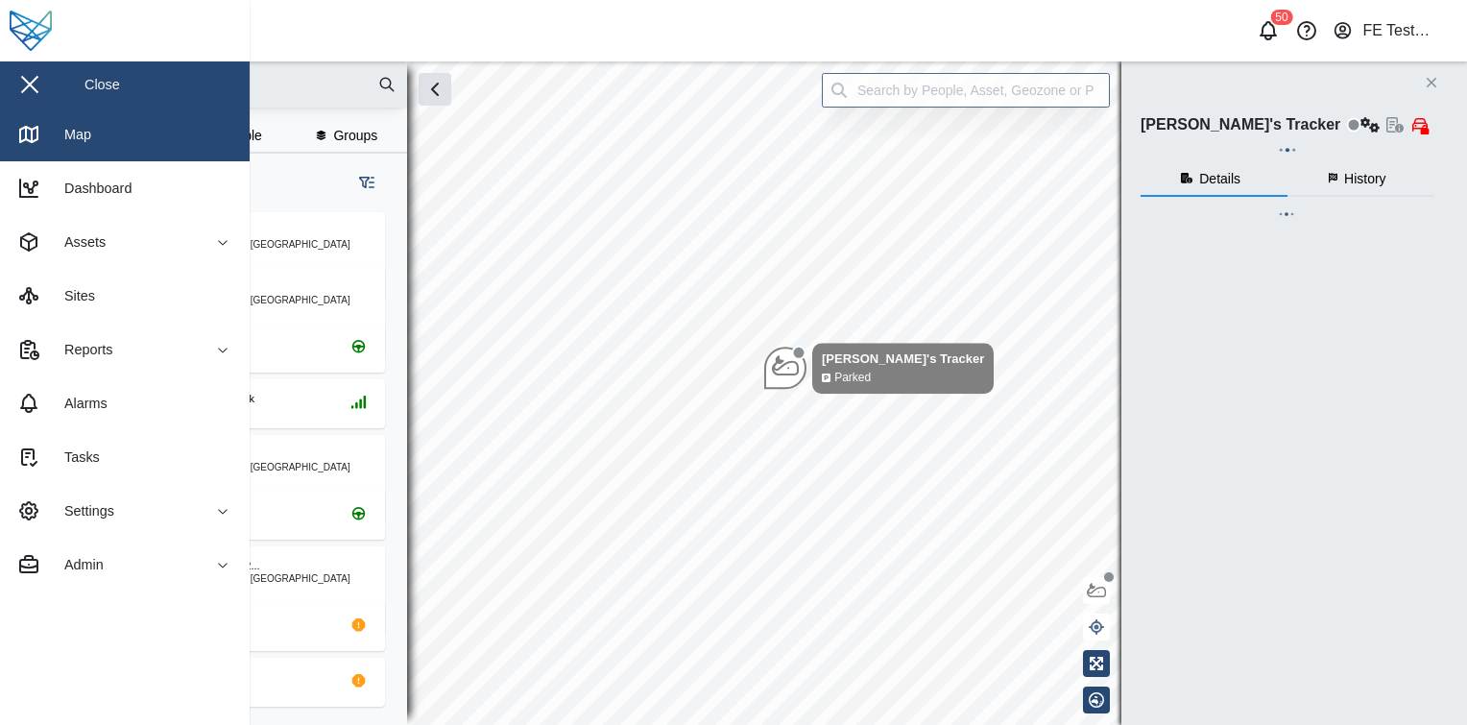
checkbox input "true"
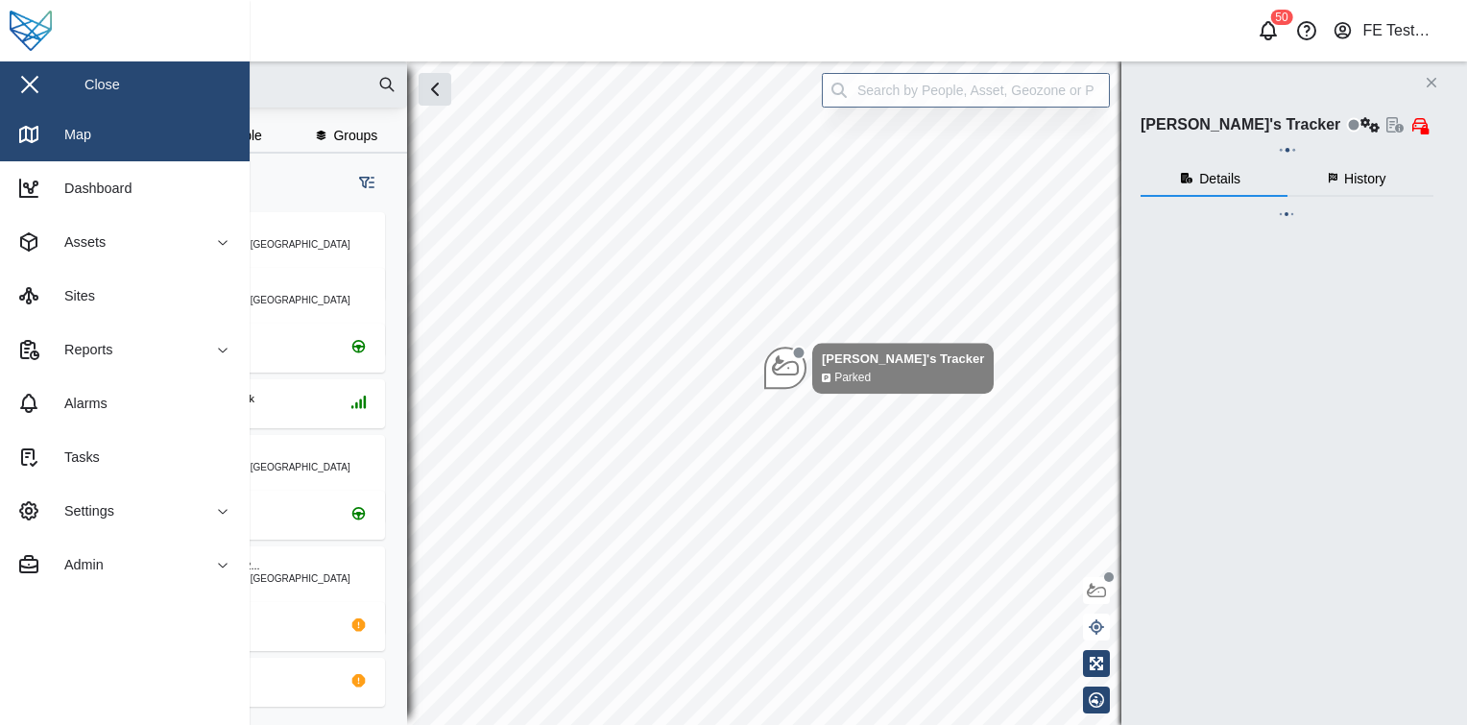
checkbox input "true"
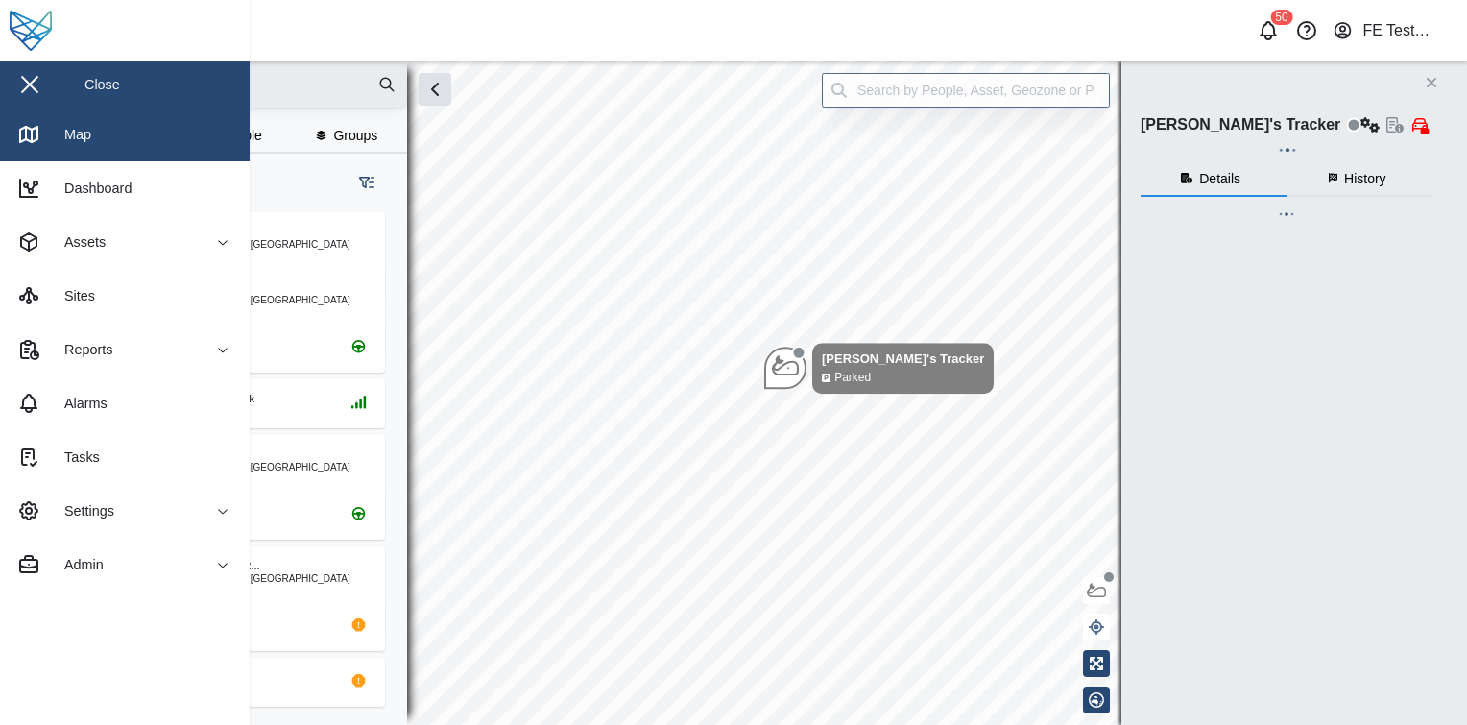
checkbox input "true"
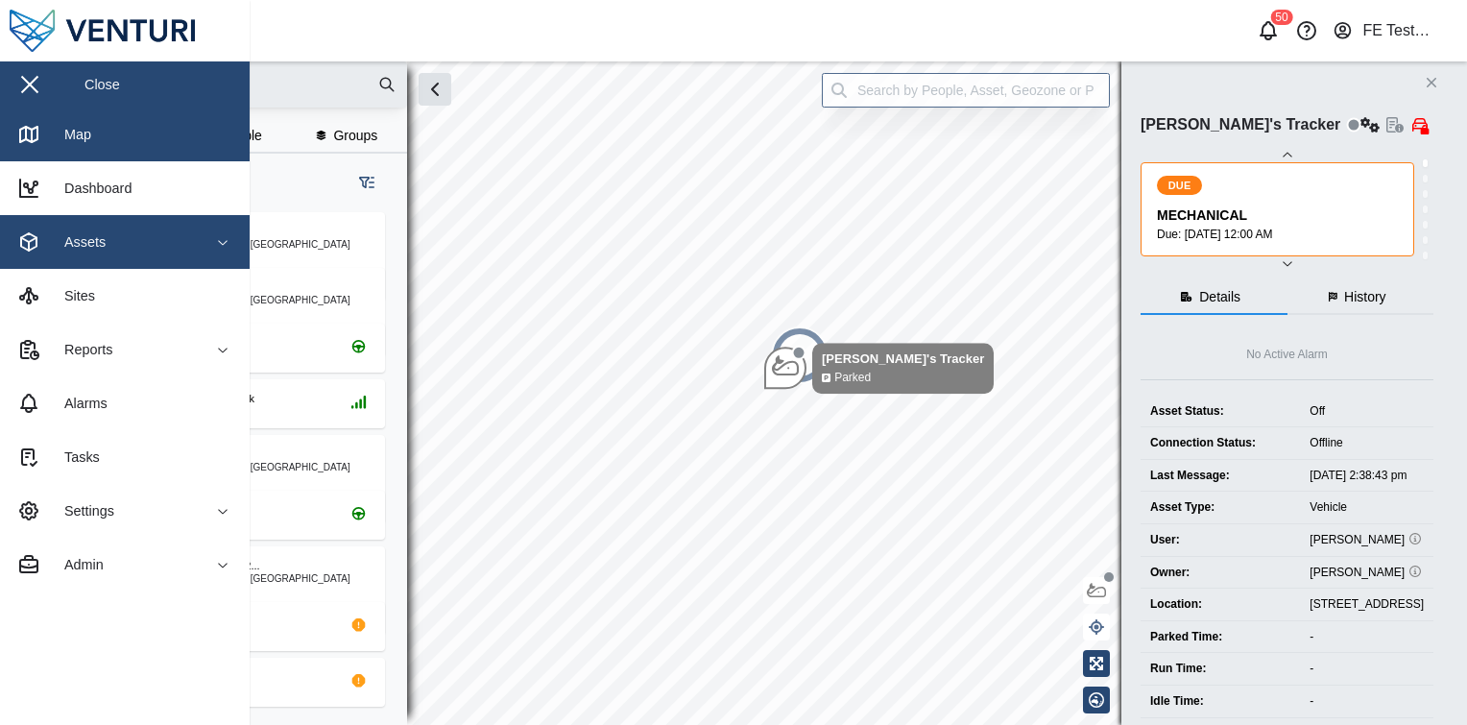
click at [173, 254] on span "Assets" at bounding box center [104, 242] width 175 height 54
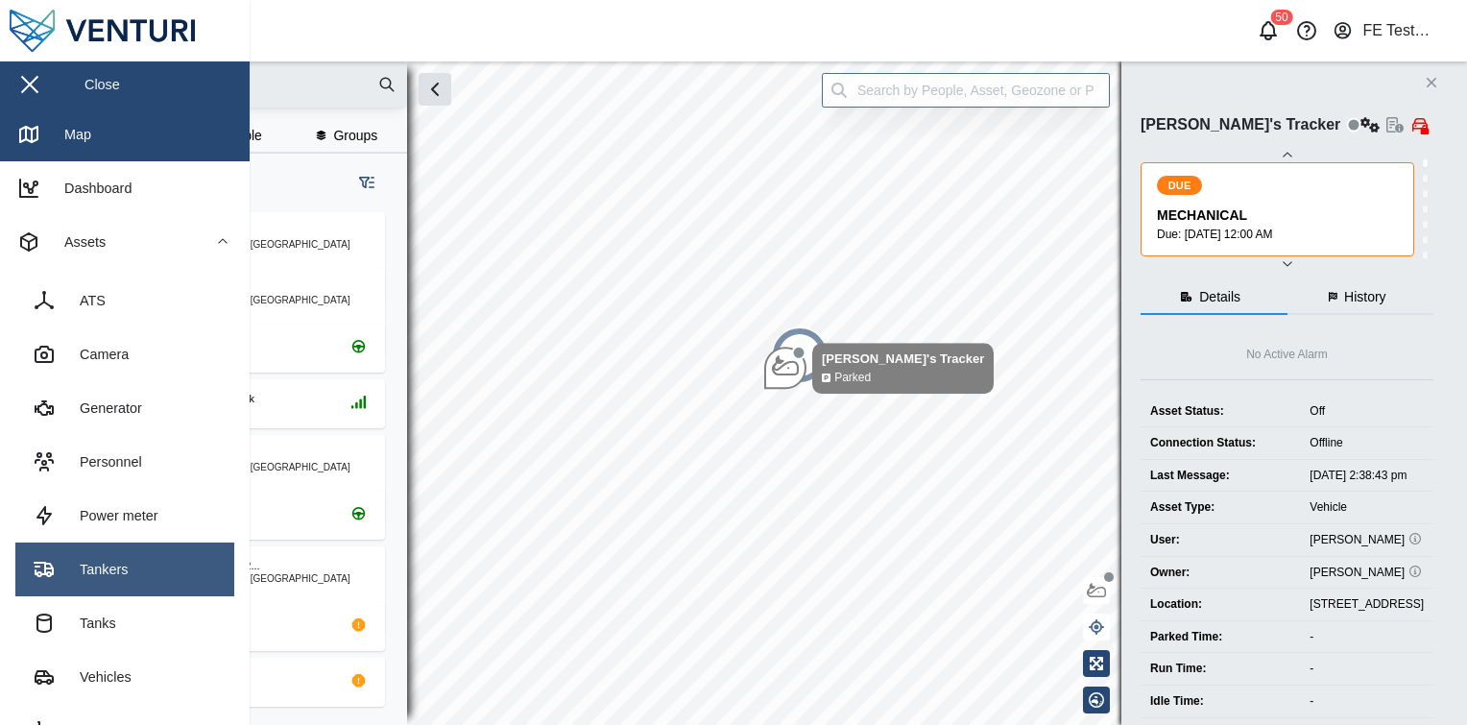
scroll to position [88, 0]
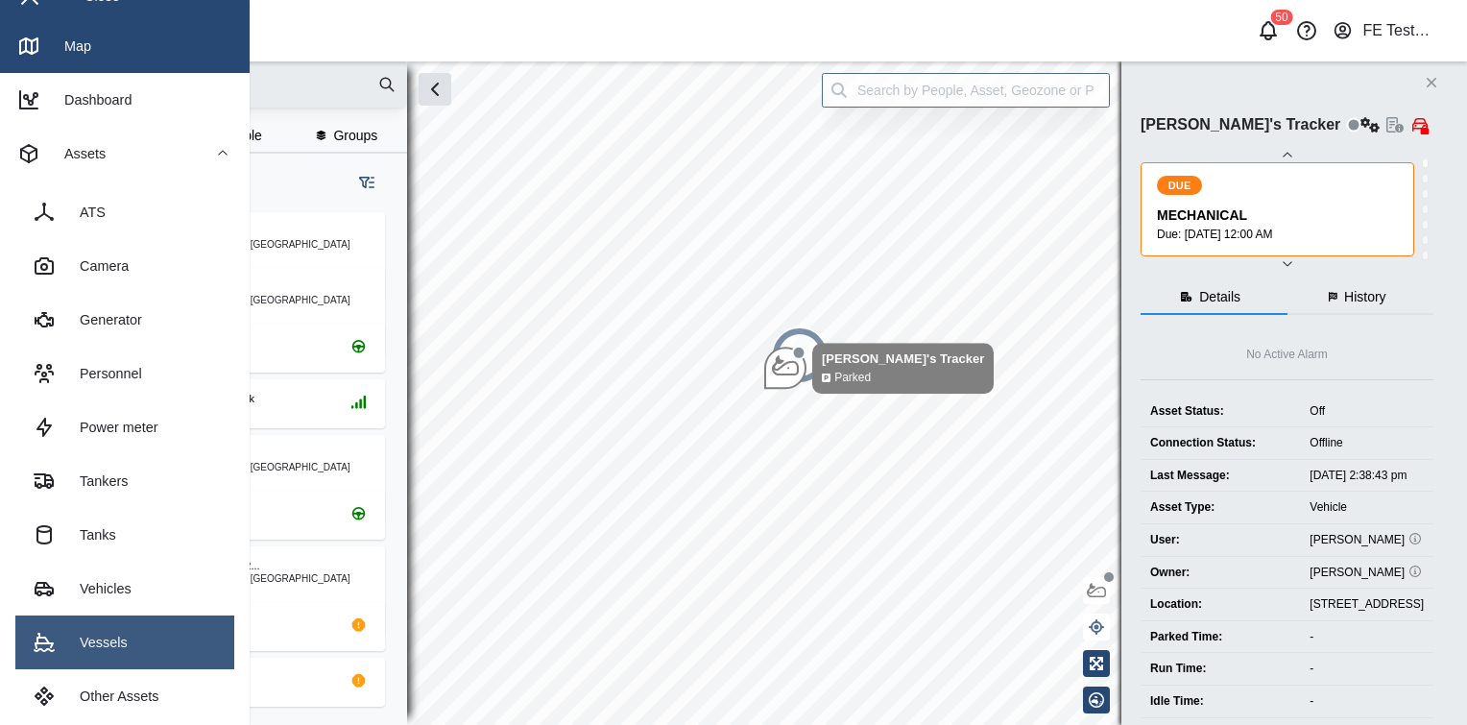
click at [124, 645] on link "Vessels" at bounding box center [124, 643] width 219 height 54
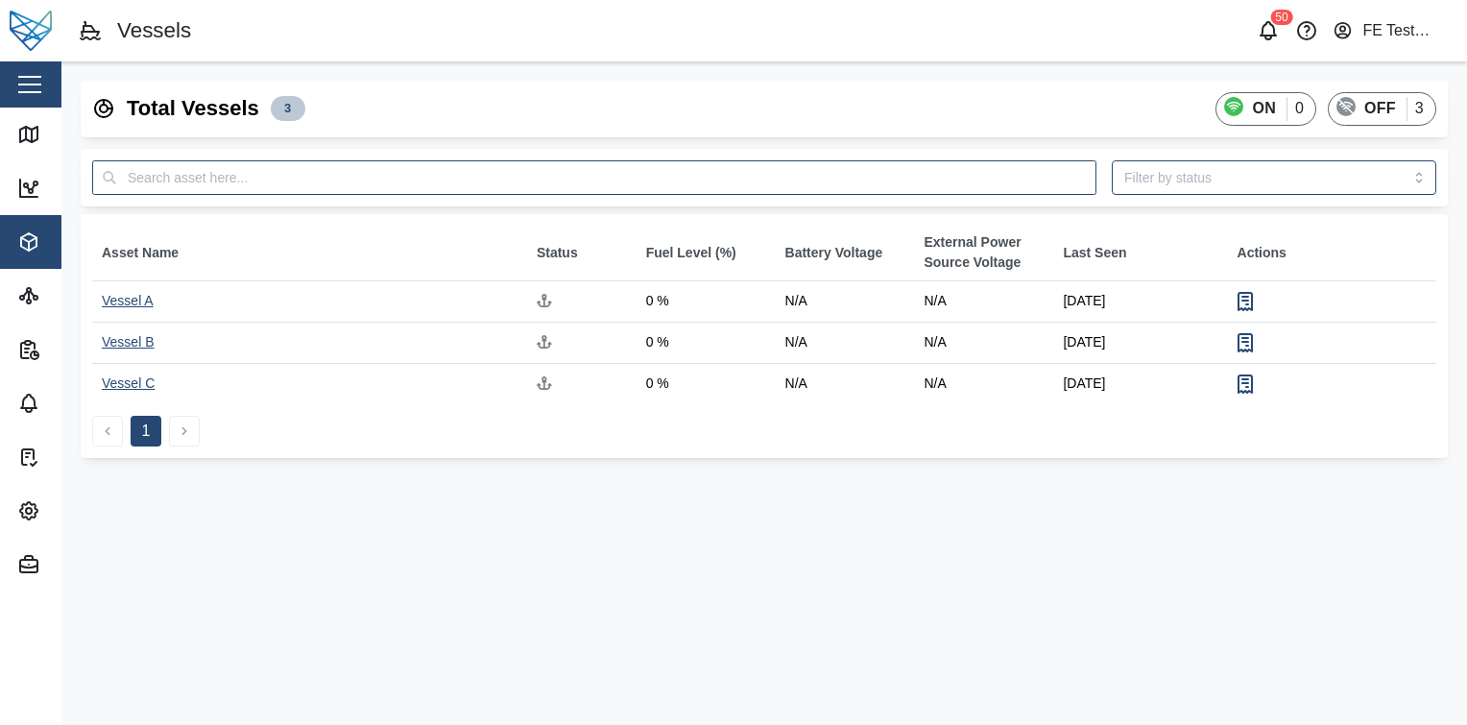
click at [125, 311] on td "Vessel A" at bounding box center [309, 301] width 435 height 41
click at [126, 303] on div "Vessel A" at bounding box center [128, 300] width 52 height 15
